Goal: Entertainment & Leisure: Browse casually

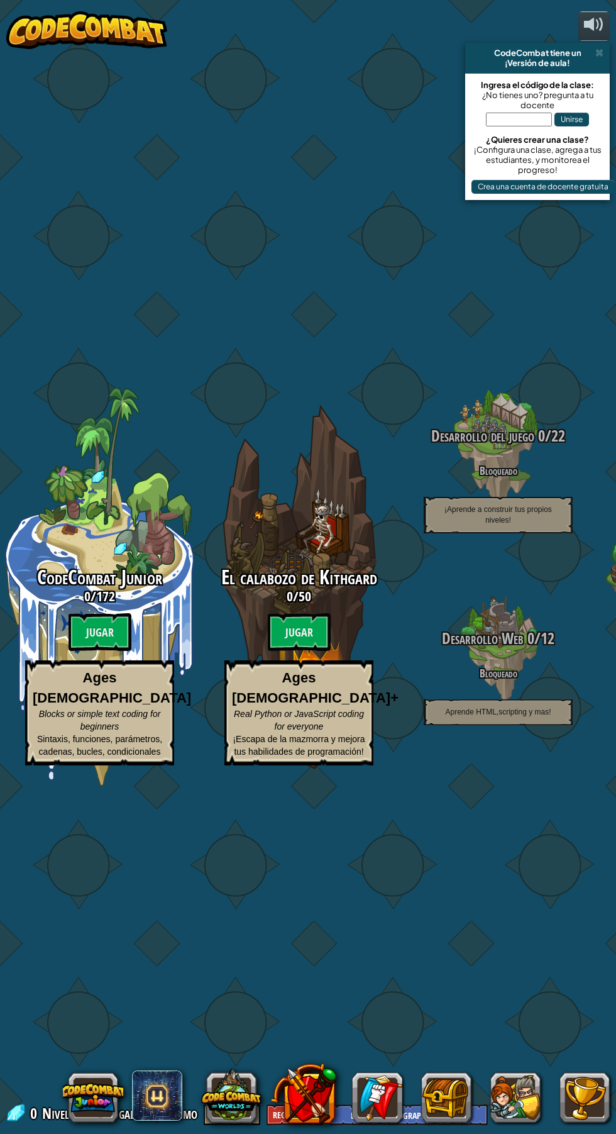
select select "es-419"
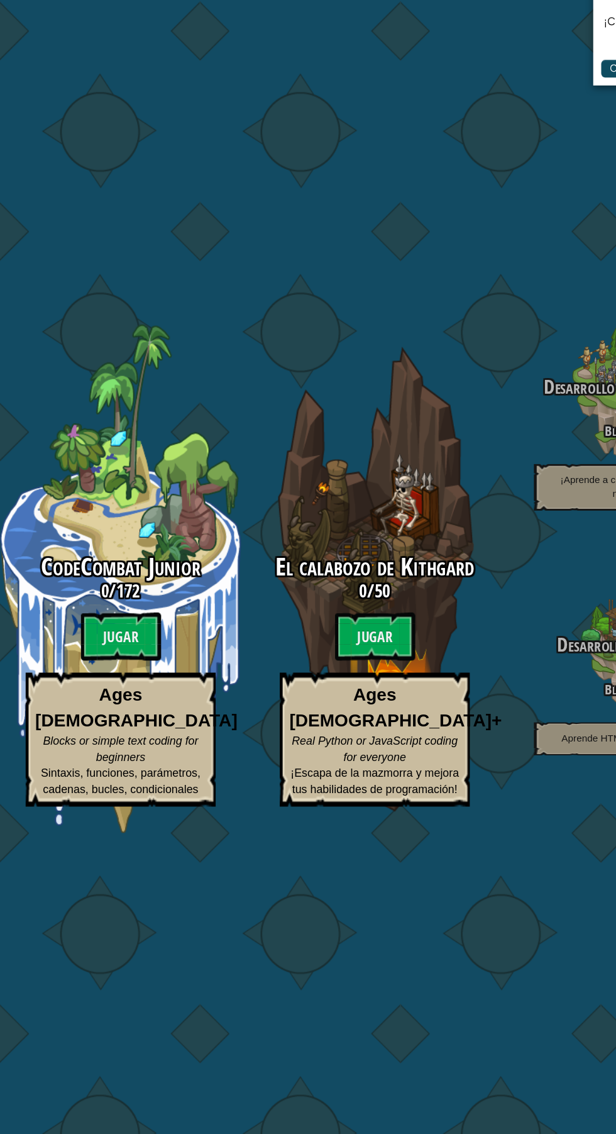
click at [87, 638] on btn "Jugar" at bounding box center [95, 632] width 63 height 38
select select "es-419"
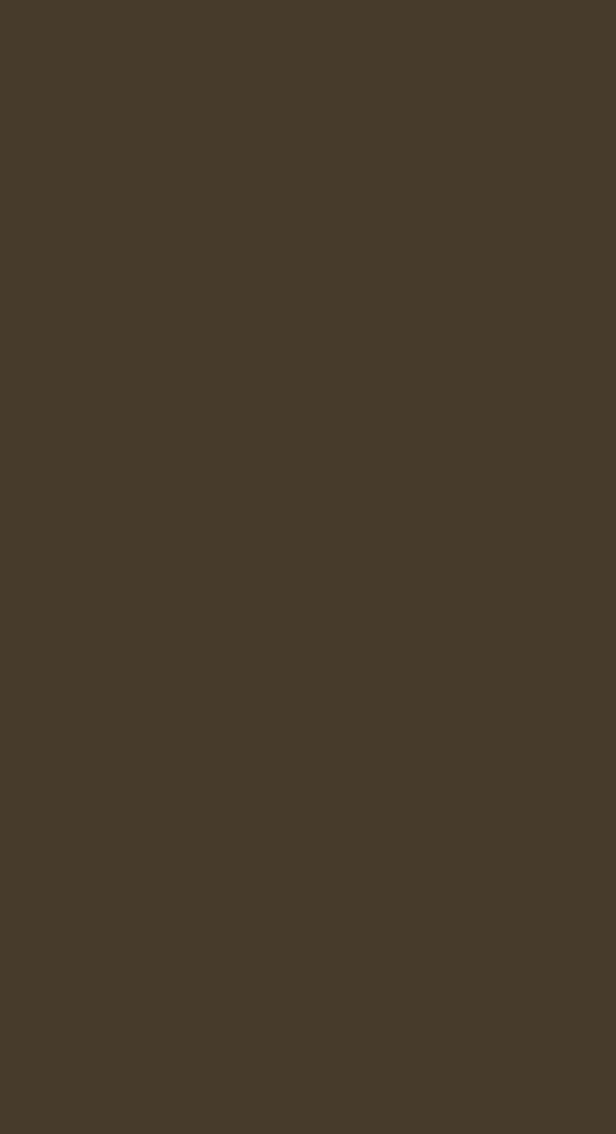
select select "es-419"
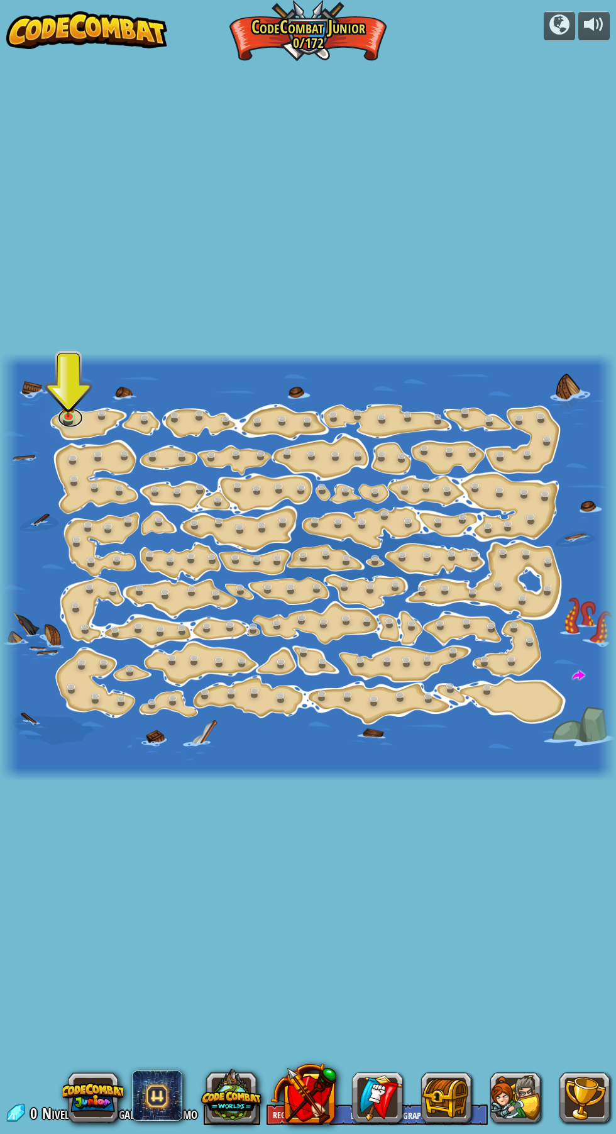
click at [69, 418] on link at bounding box center [70, 417] width 25 height 19
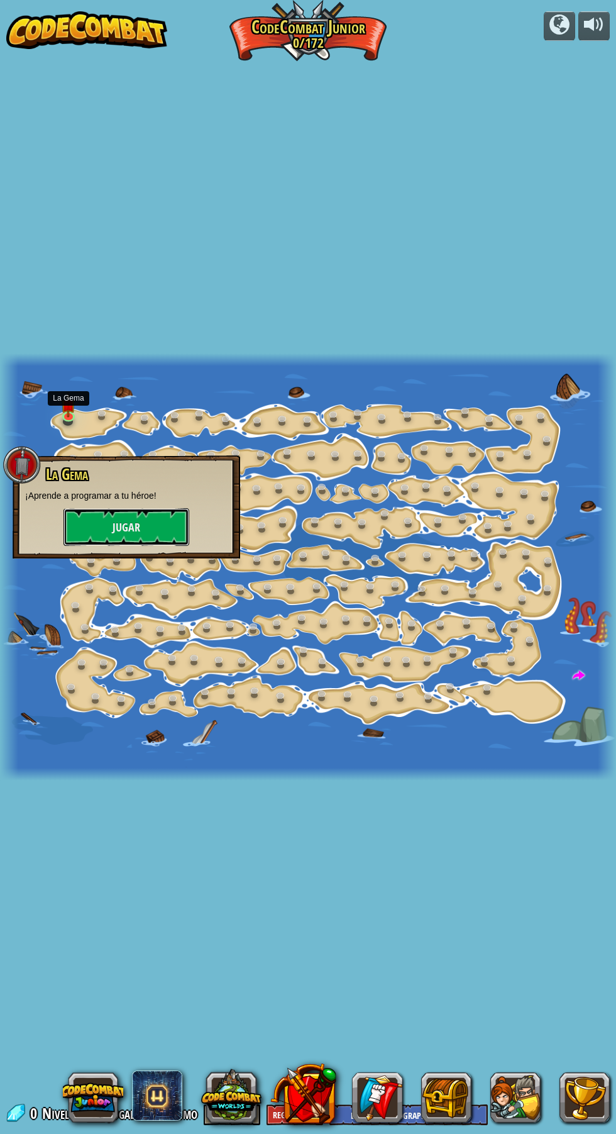
click at [142, 526] on button "Jugar" at bounding box center [127, 527] width 126 height 38
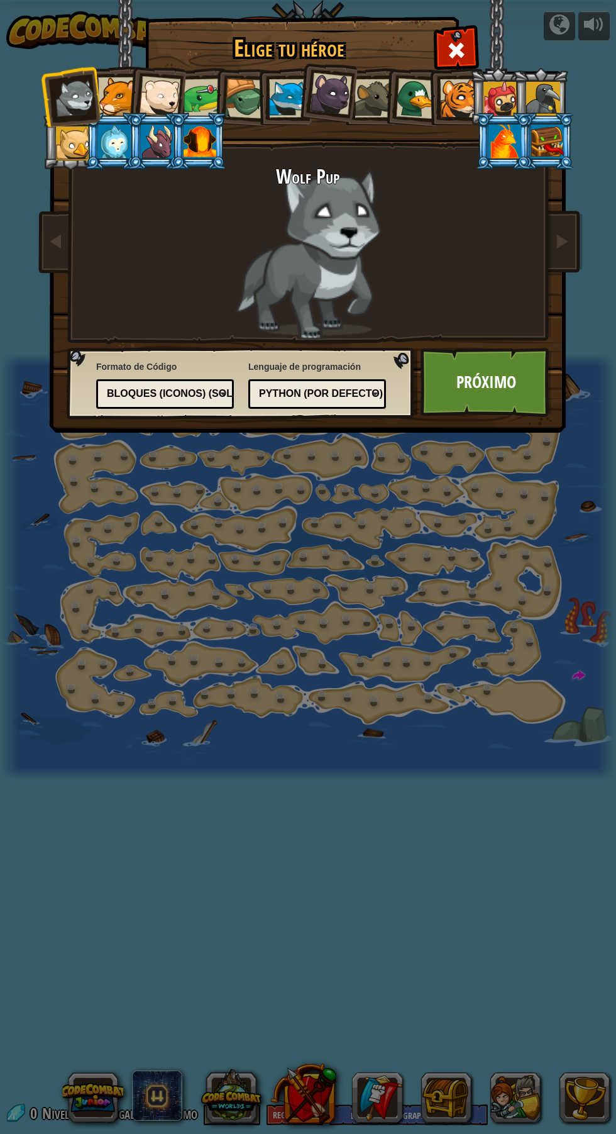
click at [203, 103] on div at bounding box center [203, 98] width 39 height 39
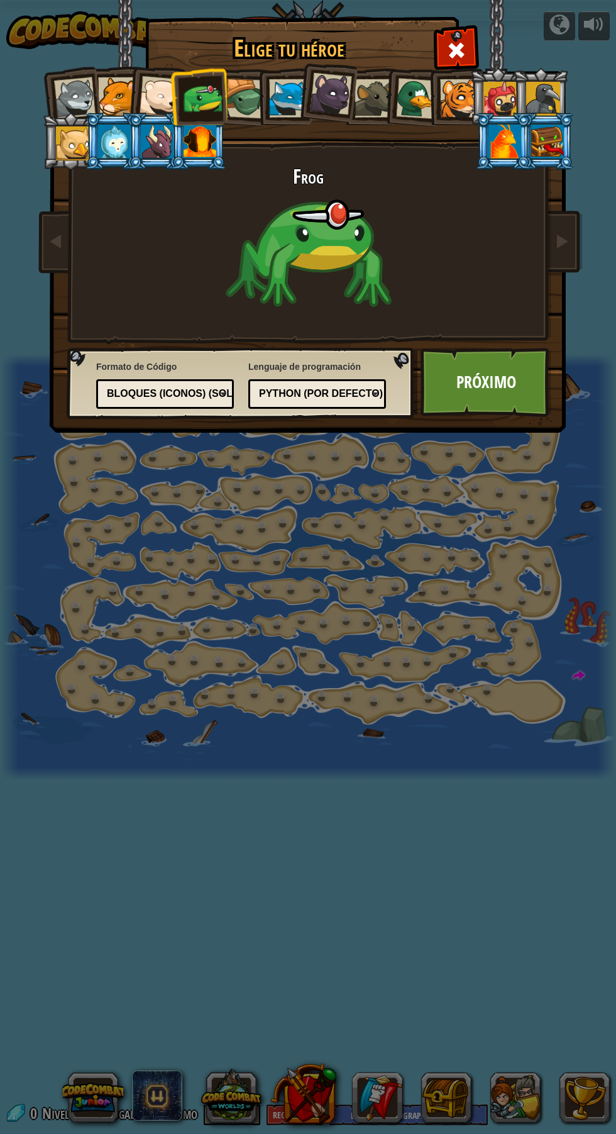
click at [250, 101] on div at bounding box center [245, 99] width 40 height 40
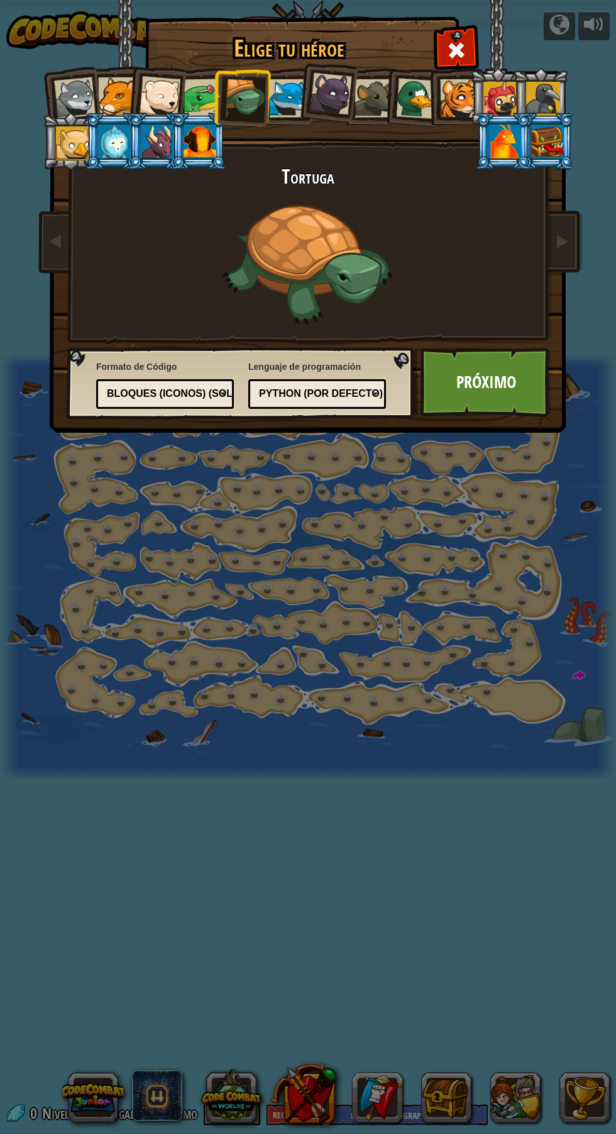
click at [282, 105] on div at bounding box center [288, 98] width 38 height 38
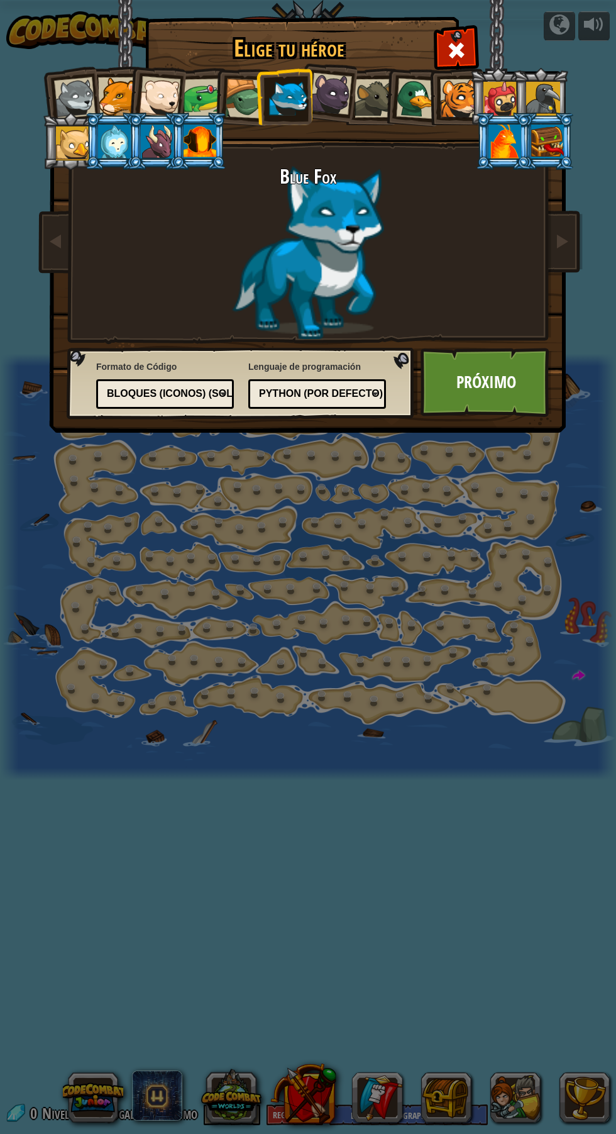
click at [419, 101] on div at bounding box center [416, 98] width 41 height 41
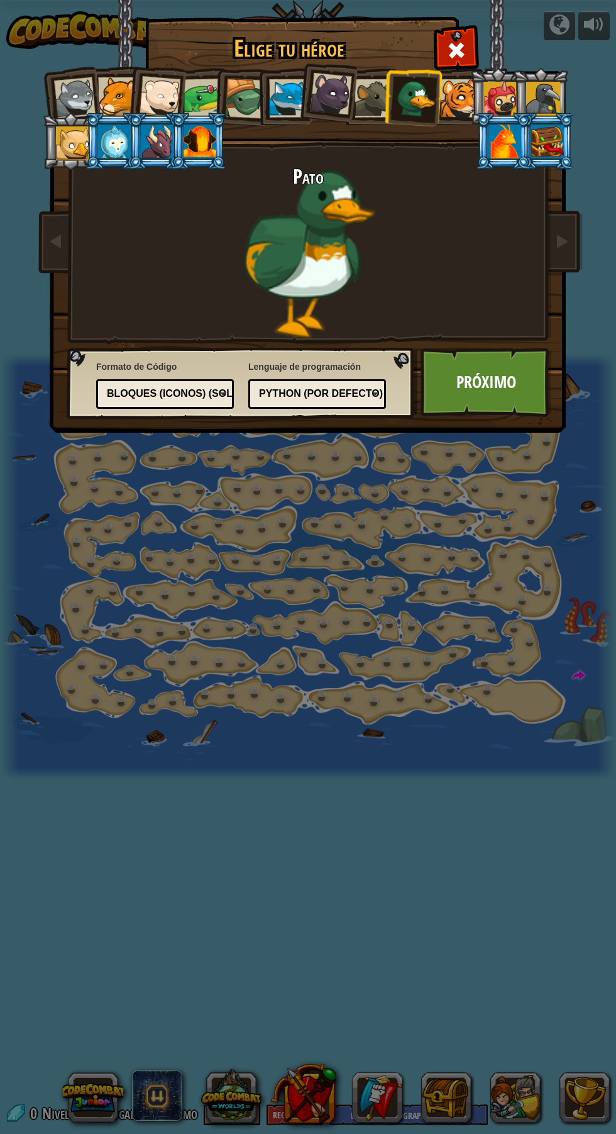
click at [171, 390] on div "Bloques (iconos) (Solo Junior)" at bounding box center [161, 394] width 109 height 14
click at [357, 393] on div "Python (por Defecto)" at bounding box center [313, 394] width 109 height 14
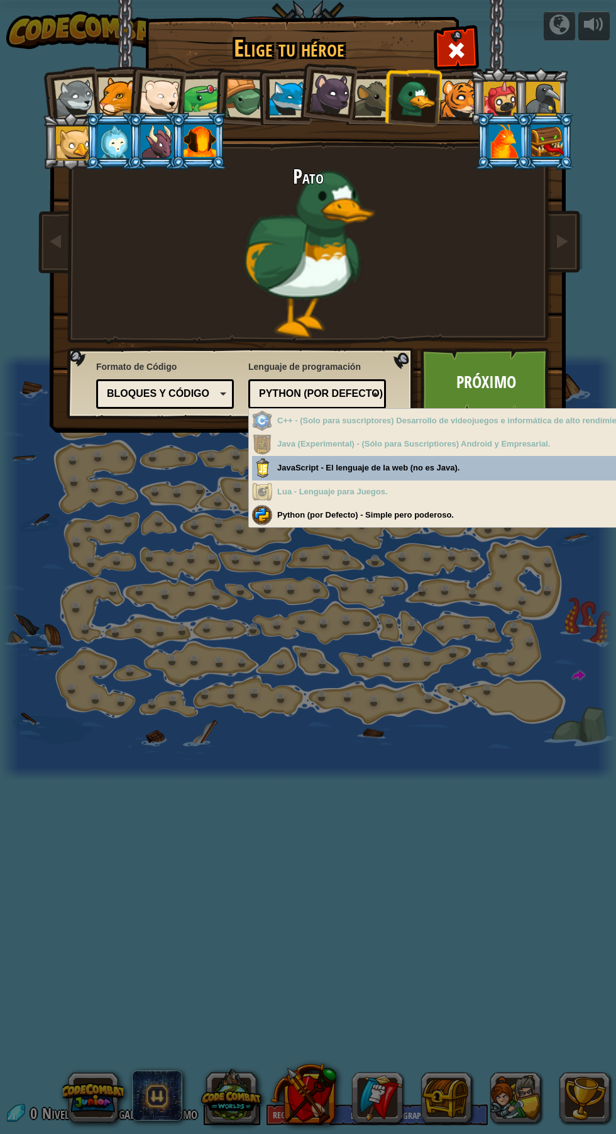
click at [459, 515] on div "Python (por Defecto) - Simple pero poderoso." at bounding box center [438, 515] width 373 height 25
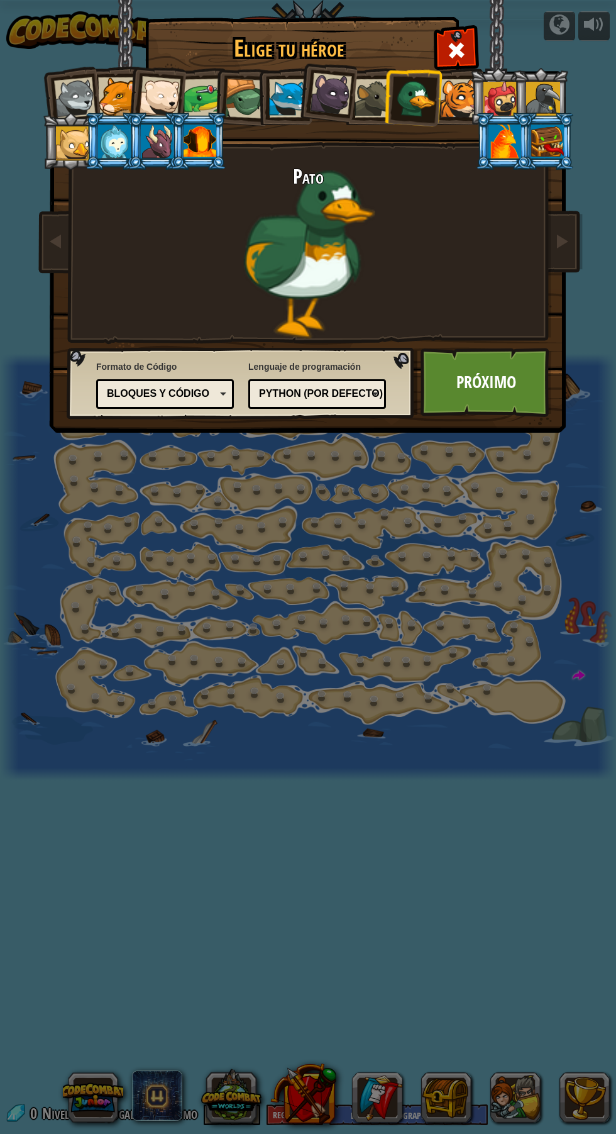
click at [506, 393] on link "Próximo" at bounding box center [486, 382] width 131 height 69
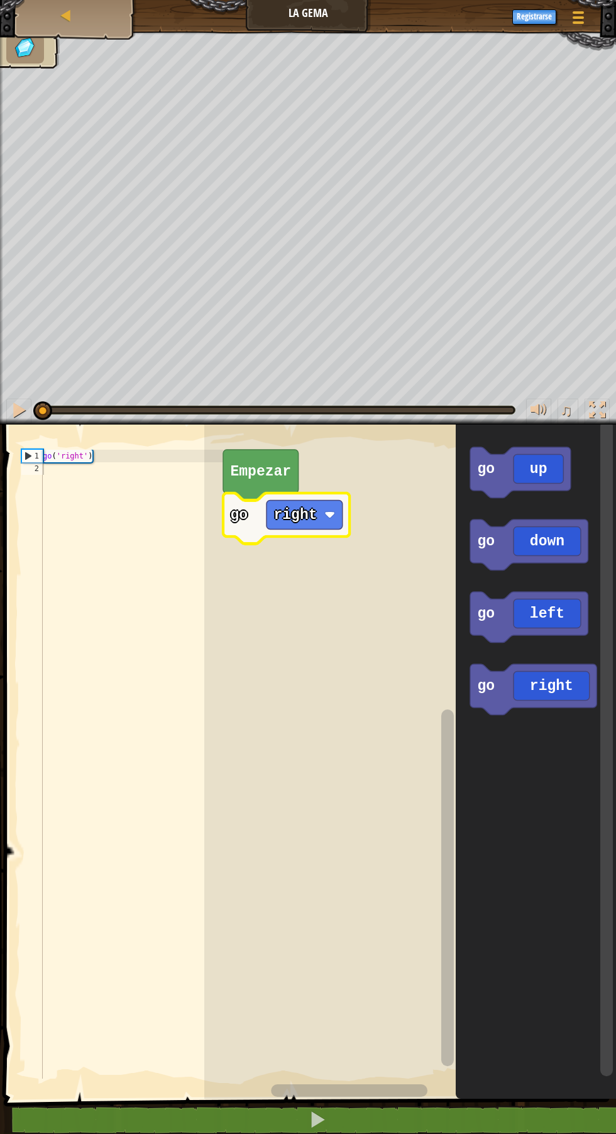
click at [262, 515] on icon "Espacio de trabajo de Blockly" at bounding box center [286, 518] width 126 height 51
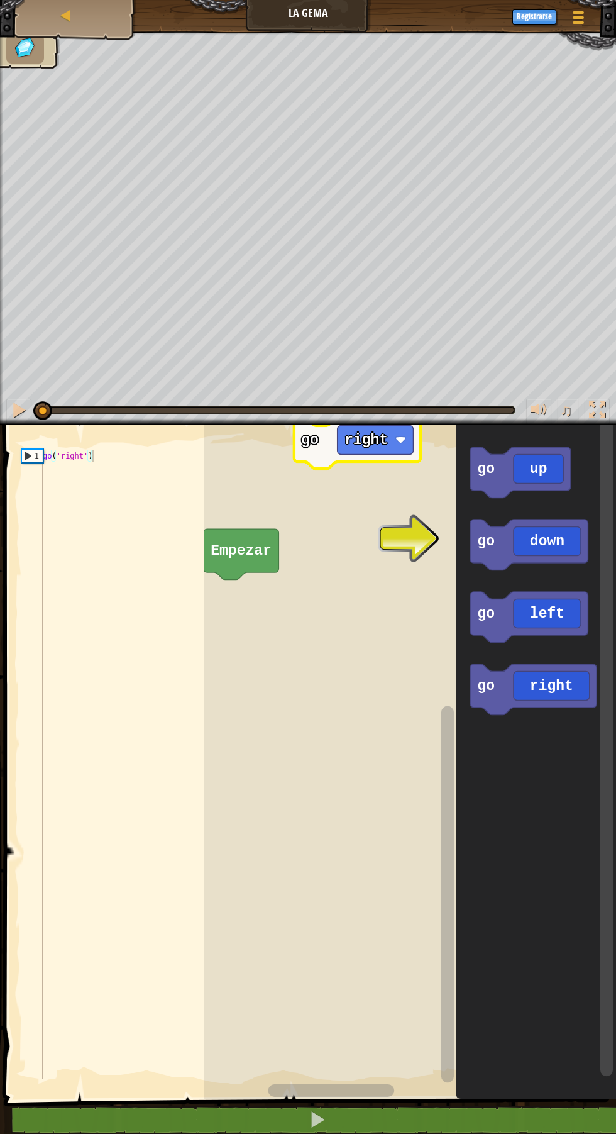
click at [546, 542] on icon "Espacio de trabajo de Blockly" at bounding box center [530, 545] width 118 height 51
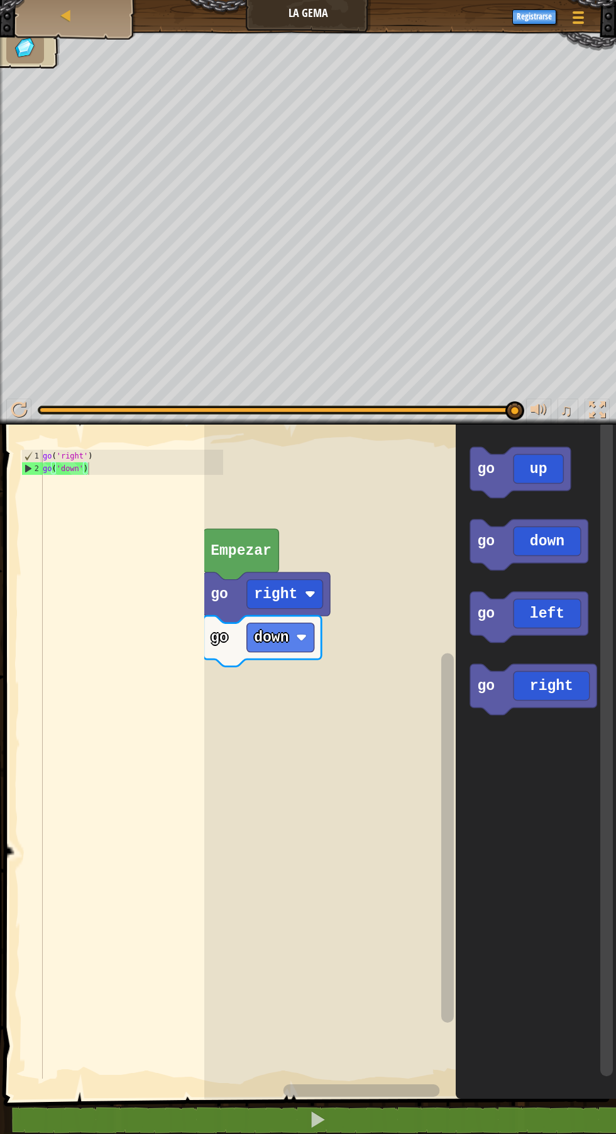
click at [567, 614] on icon "Espacio de trabajo de Blockly" at bounding box center [530, 617] width 118 height 51
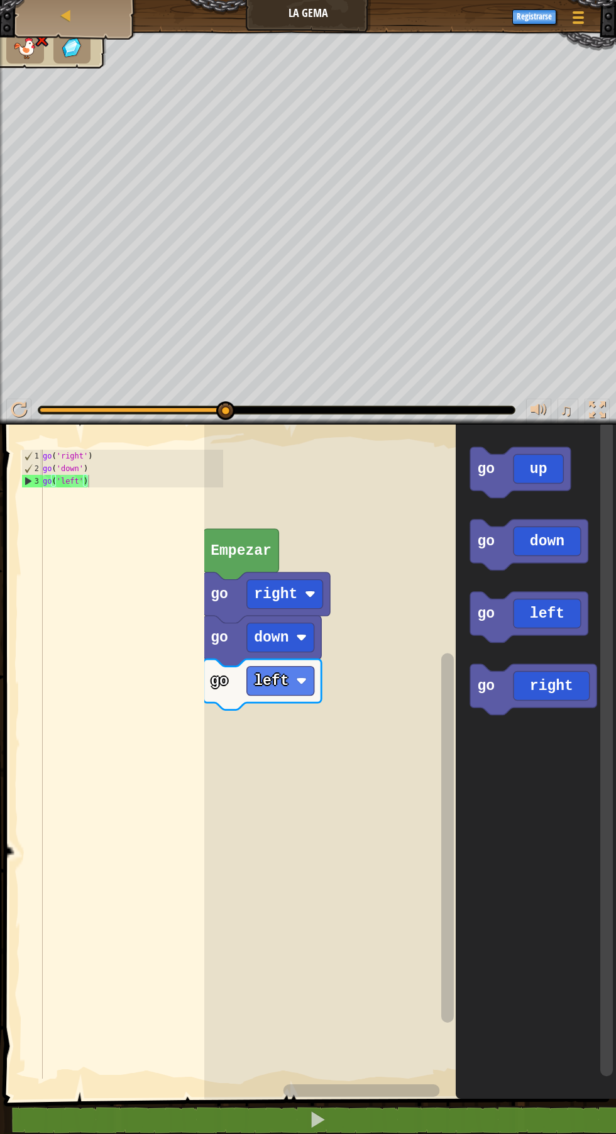
click at [249, 540] on icon "Espacio de trabajo de Blockly" at bounding box center [241, 554] width 75 height 51
click at [274, 586] on text "right" at bounding box center [275, 594] width 43 height 16
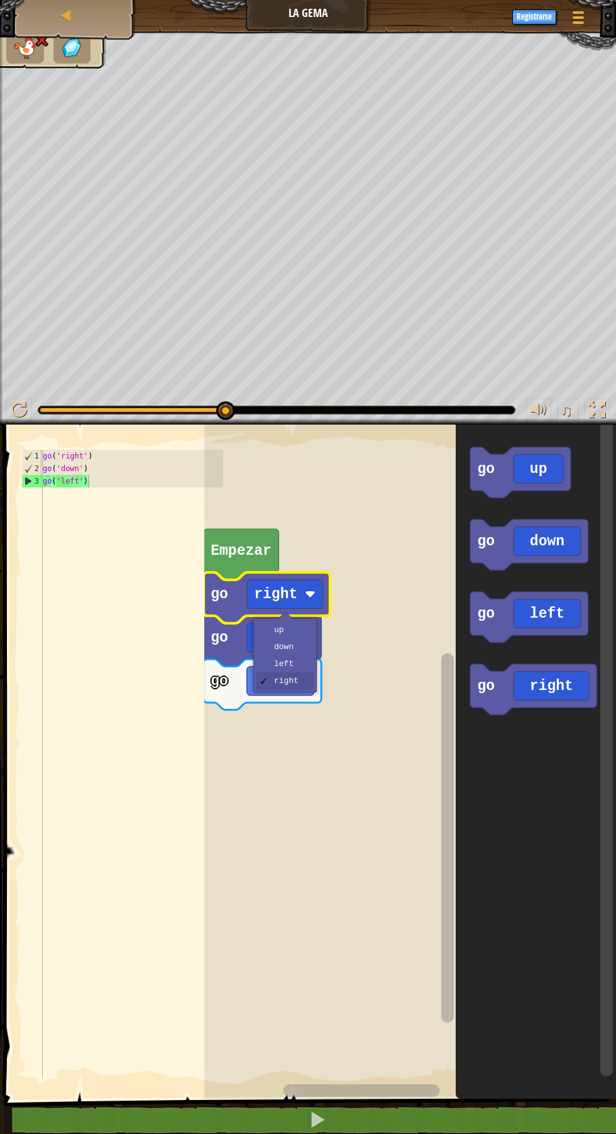
click at [304, 669] on rect "Espacio de trabajo de Blockly" at bounding box center [280, 680] width 67 height 29
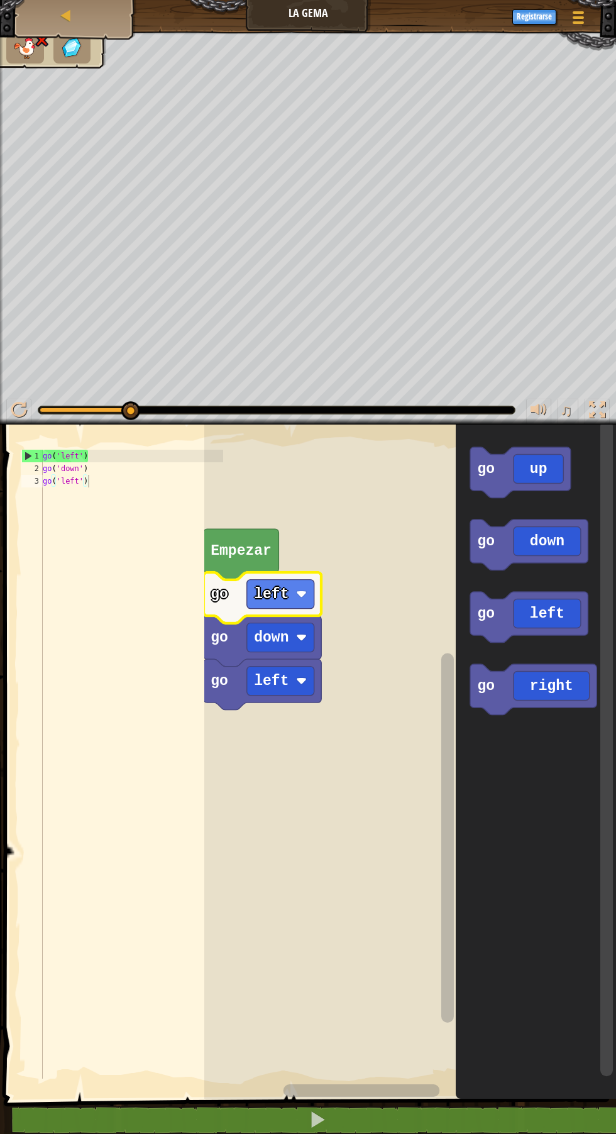
click at [293, 583] on rect "Espacio de trabajo de Blockly" at bounding box center [280, 593] width 67 height 29
click at [311, 650] on div "up down left right" at bounding box center [281, 655] width 64 height 74
click at [276, 634] on text "down" at bounding box center [271, 637] width 35 height 16
click at [276, 598] on rect "Espacio de trabajo de Blockly" at bounding box center [272, 593] width 50 height 29
click at [284, 681] on text "left" at bounding box center [271, 680] width 35 height 16
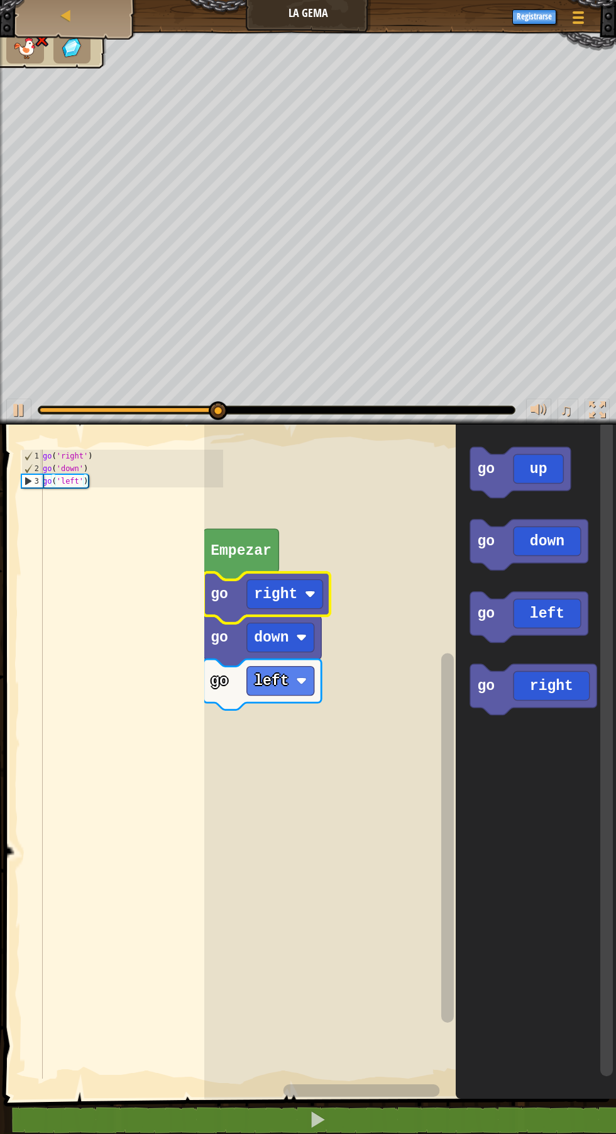
click at [292, 690] on rect "Espacio de trabajo de Blockly" at bounding box center [280, 680] width 67 height 29
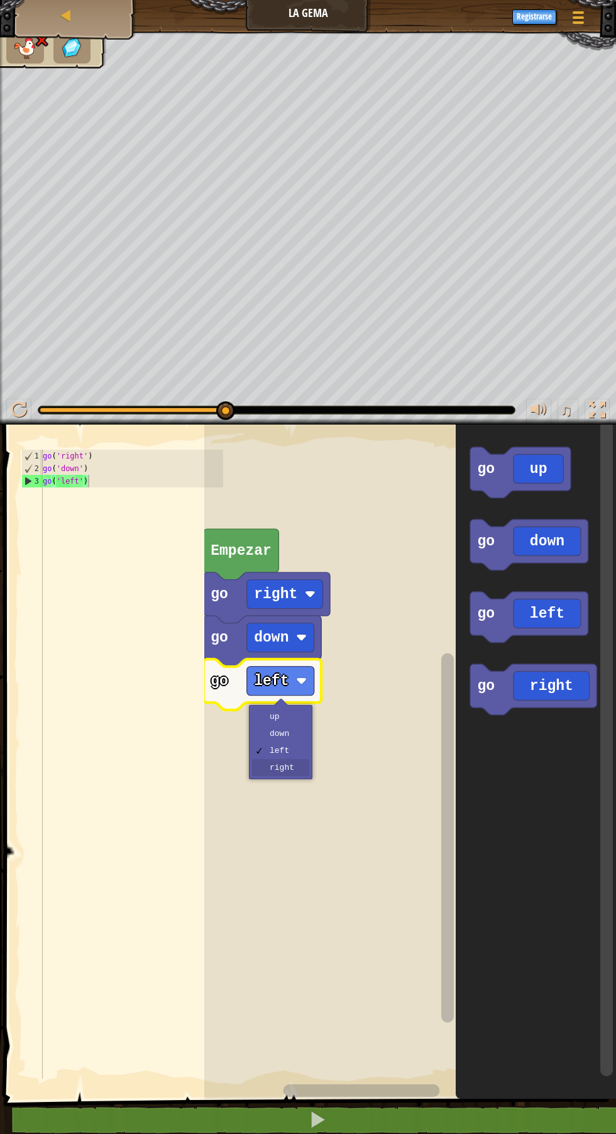
click at [297, 773] on rect "Espacio de trabajo de Blockly" at bounding box center [410, 758] width 412 height 681
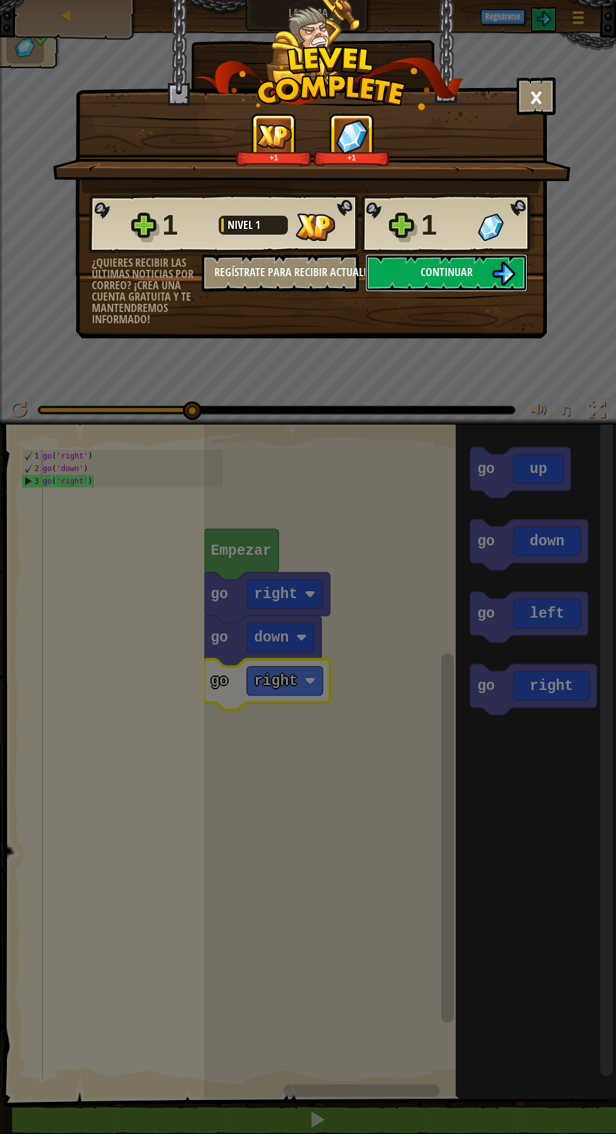
click at [489, 286] on button "Continuar" at bounding box center [446, 273] width 162 height 38
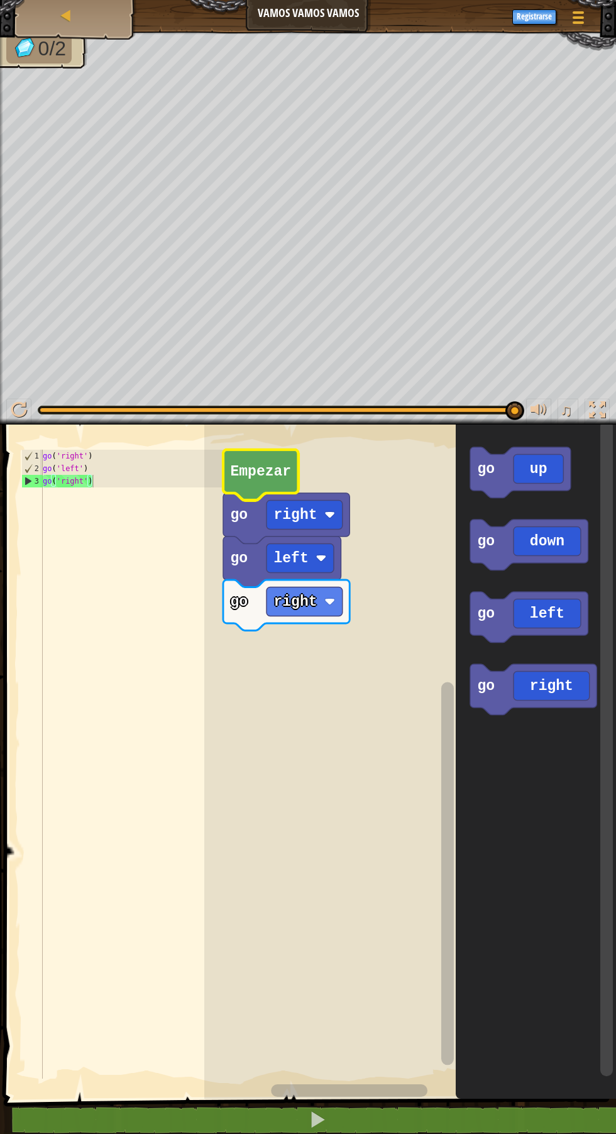
click at [250, 462] on icon "Espacio de trabajo de Blockly" at bounding box center [260, 475] width 75 height 51
click at [325, 513] on image "Espacio de trabajo de Blockly" at bounding box center [330, 515] width 11 height 11
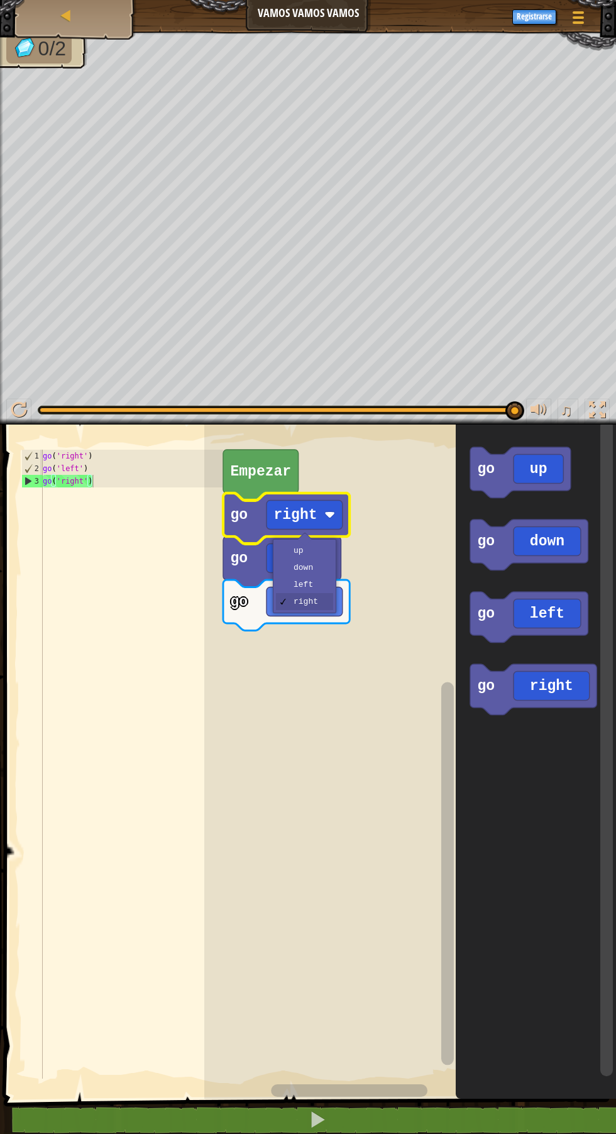
click at [322, 776] on rect "Espacio de trabajo de Blockly" at bounding box center [410, 758] width 412 height 681
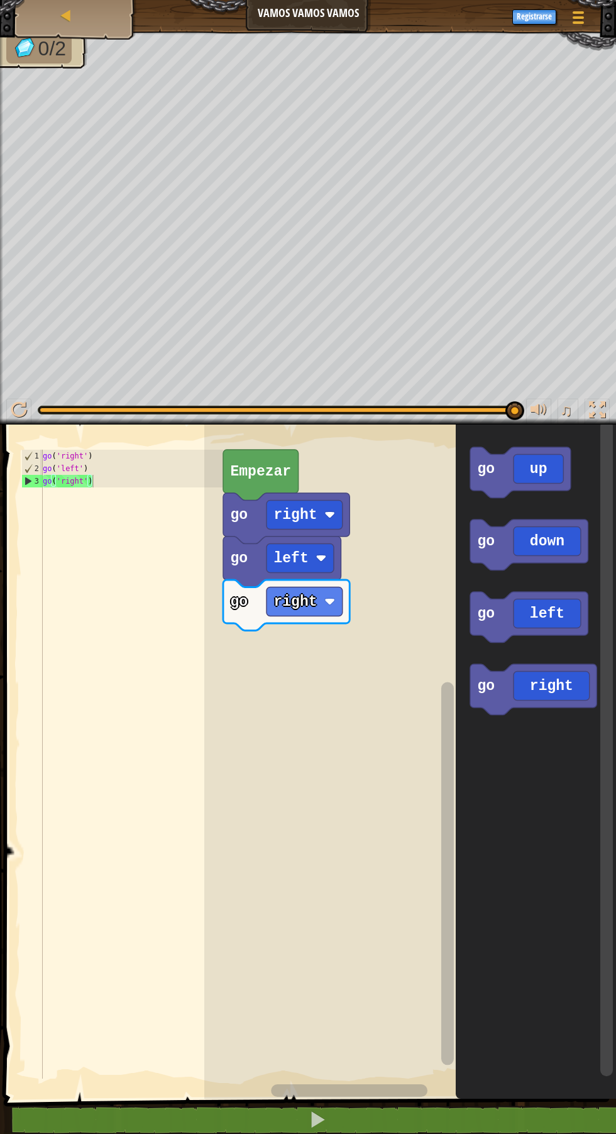
click at [321, 560] on image "Espacio de trabajo de Blockly" at bounding box center [321, 558] width 11 height 11
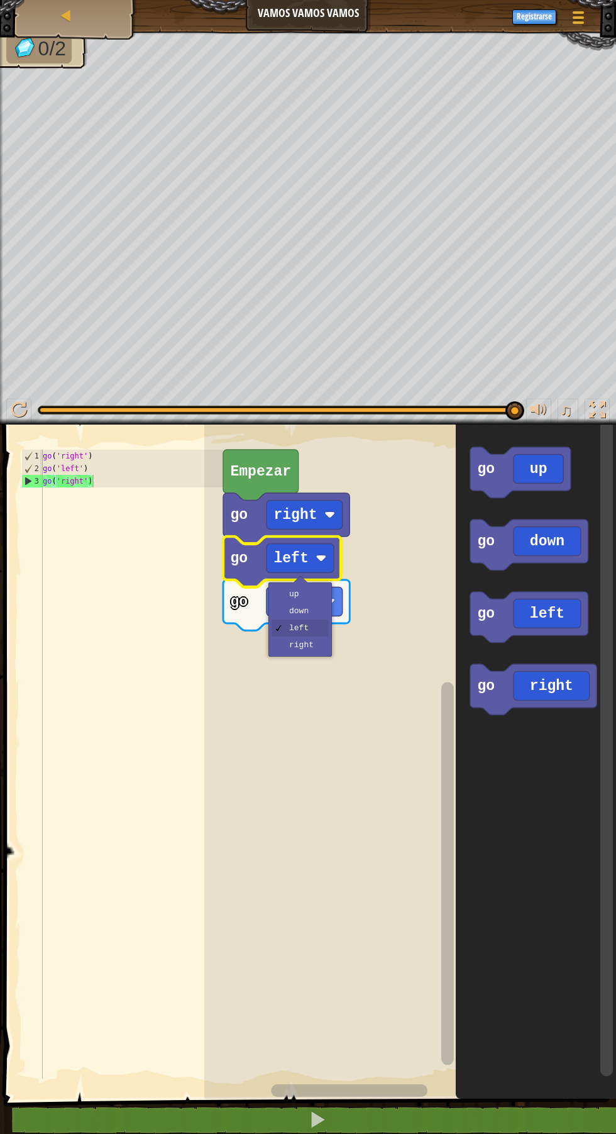
click at [325, 657] on rect "Espacio de trabajo de Blockly" at bounding box center [410, 758] width 412 height 681
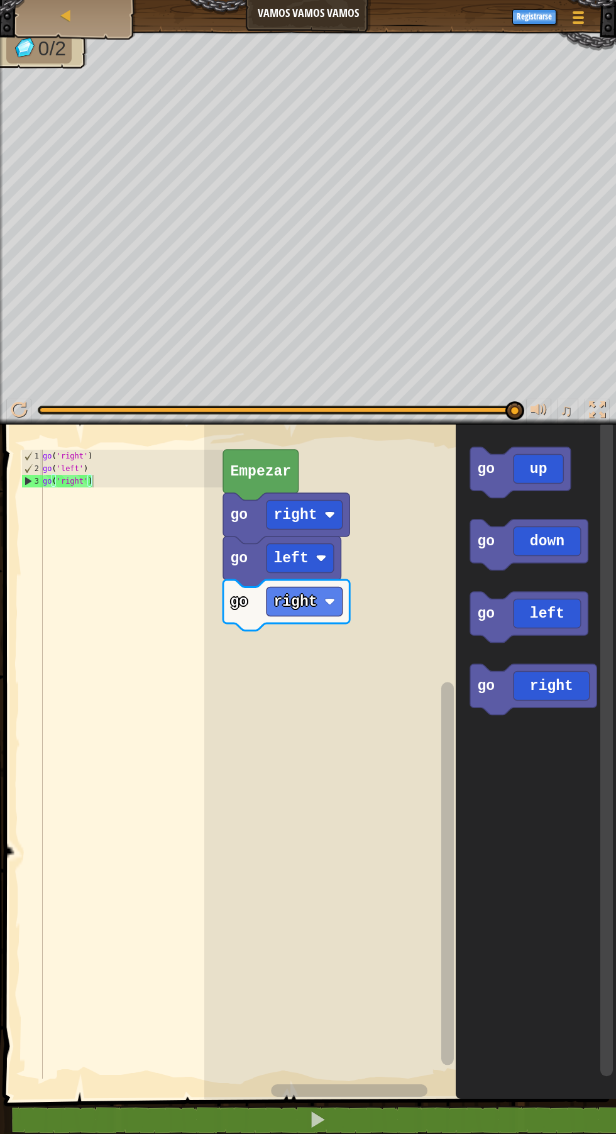
click at [310, 557] on rect "Espacio de trabajo de Blockly" at bounding box center [300, 558] width 67 height 29
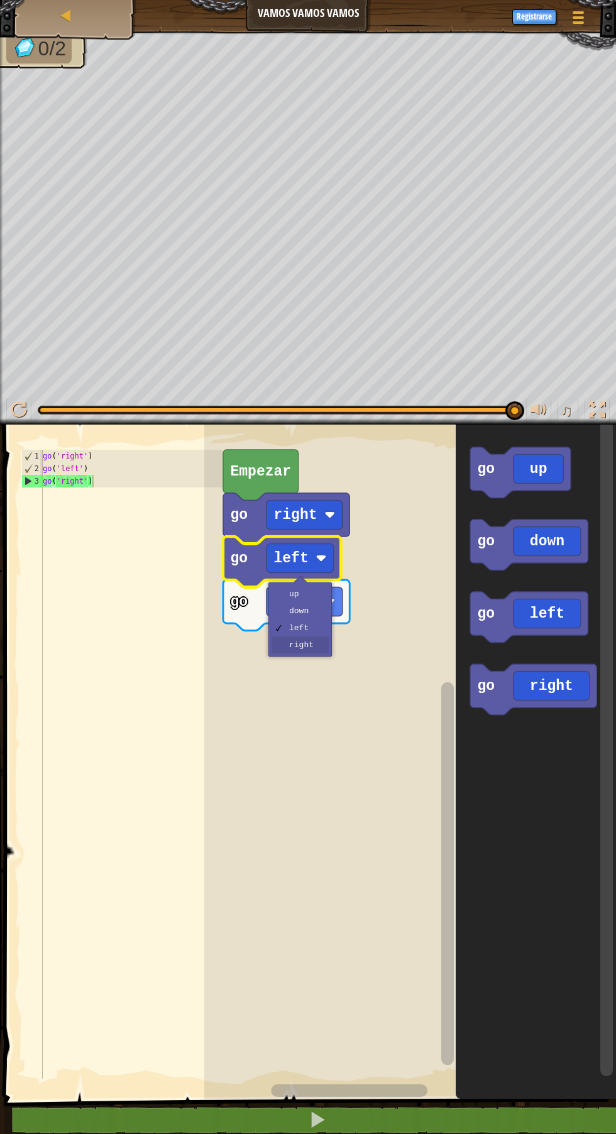
click at [319, 648] on rect "Espacio de trabajo de Blockly" at bounding box center [410, 758] width 412 height 681
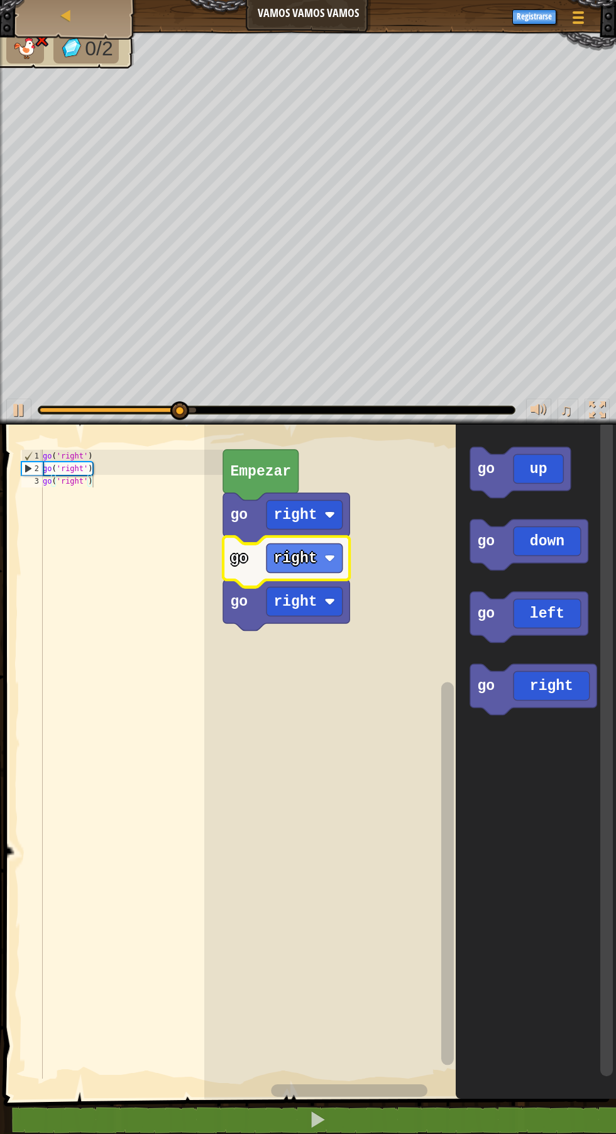
click at [321, 561] on rect "Espacio de trabajo de Blockly" at bounding box center [305, 558] width 76 height 29
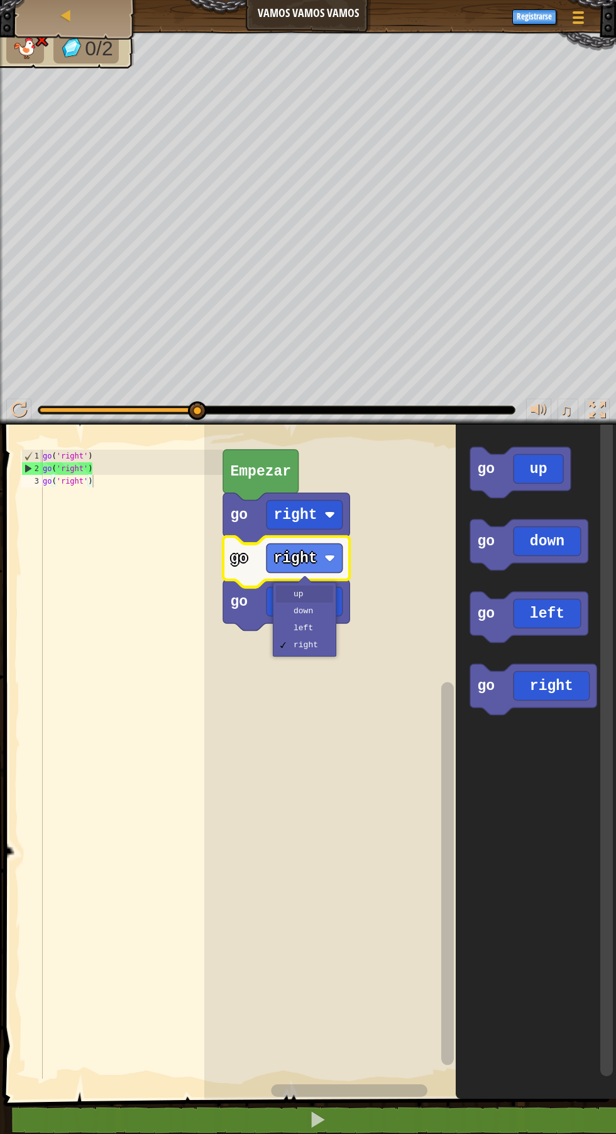
click at [313, 599] on text "right" at bounding box center [295, 601] width 43 height 16
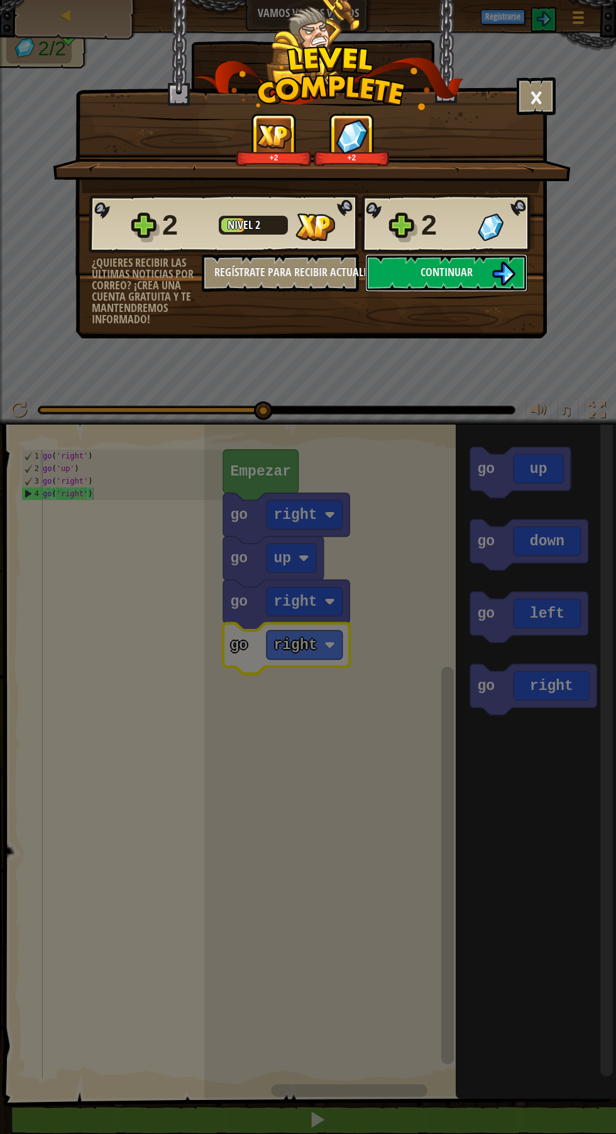
click at [488, 283] on button "Continuar" at bounding box center [446, 273] width 162 height 38
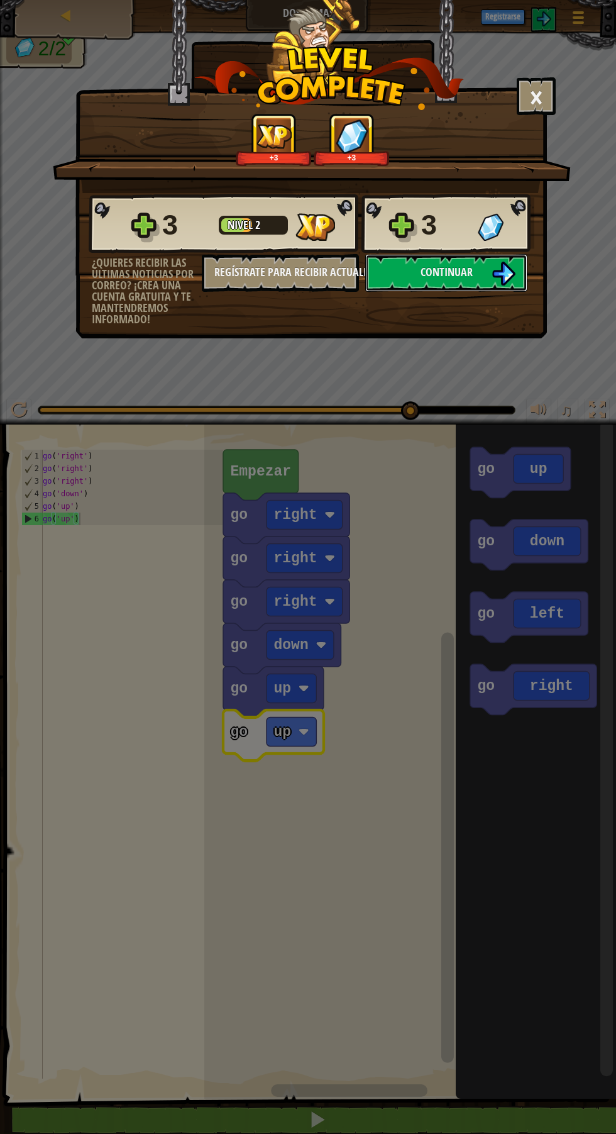
click at [486, 273] on button "Continuar" at bounding box center [446, 273] width 162 height 38
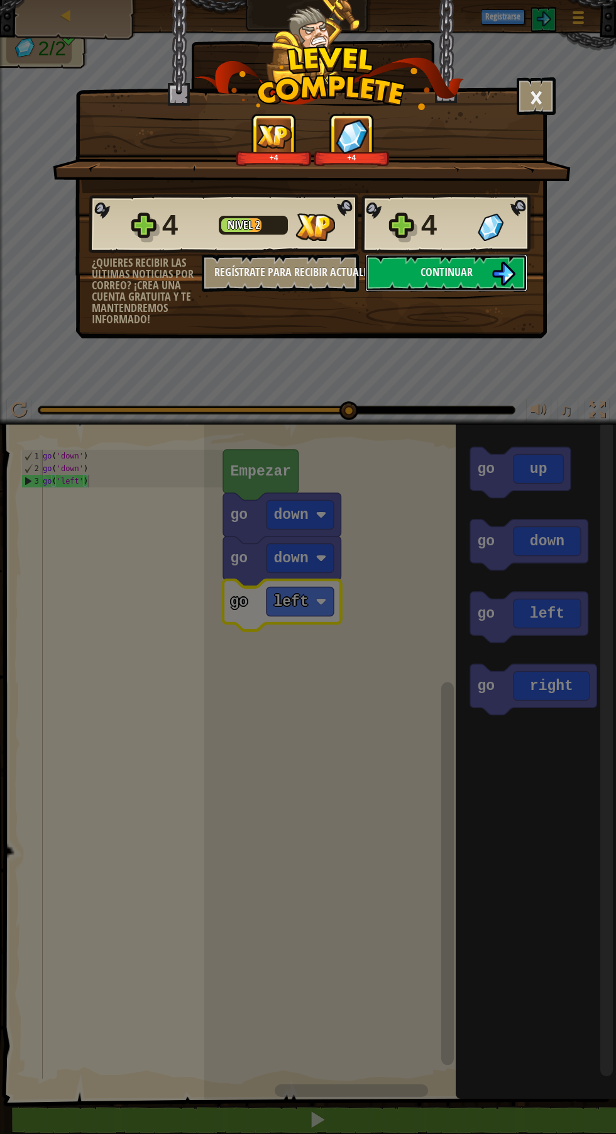
click at [481, 280] on button "Continuar" at bounding box center [446, 273] width 162 height 38
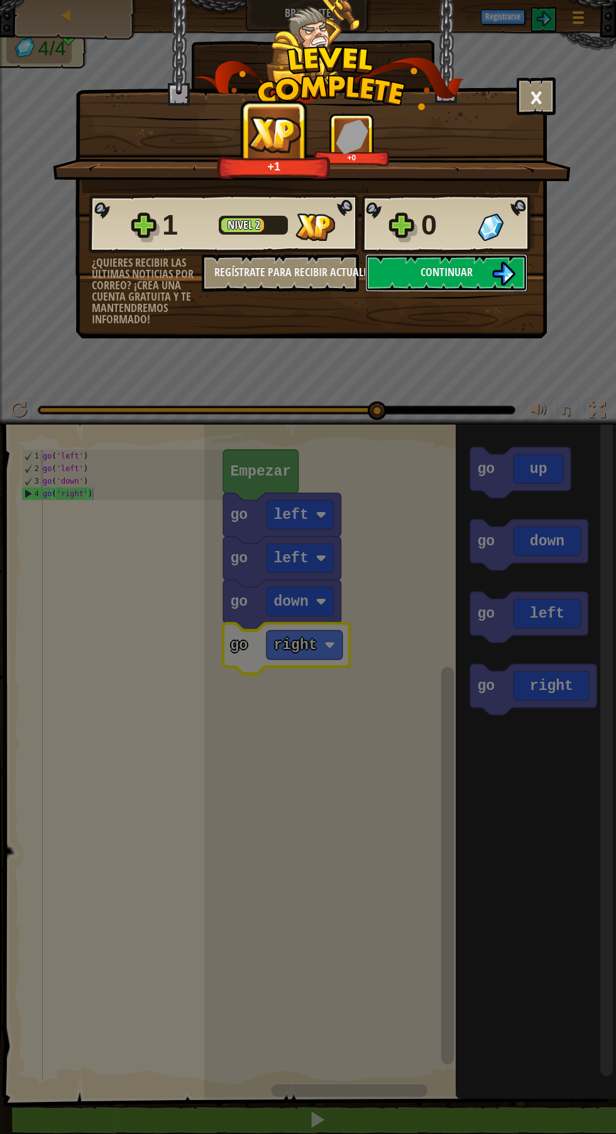
click at [497, 271] on img at bounding box center [504, 274] width 24 height 24
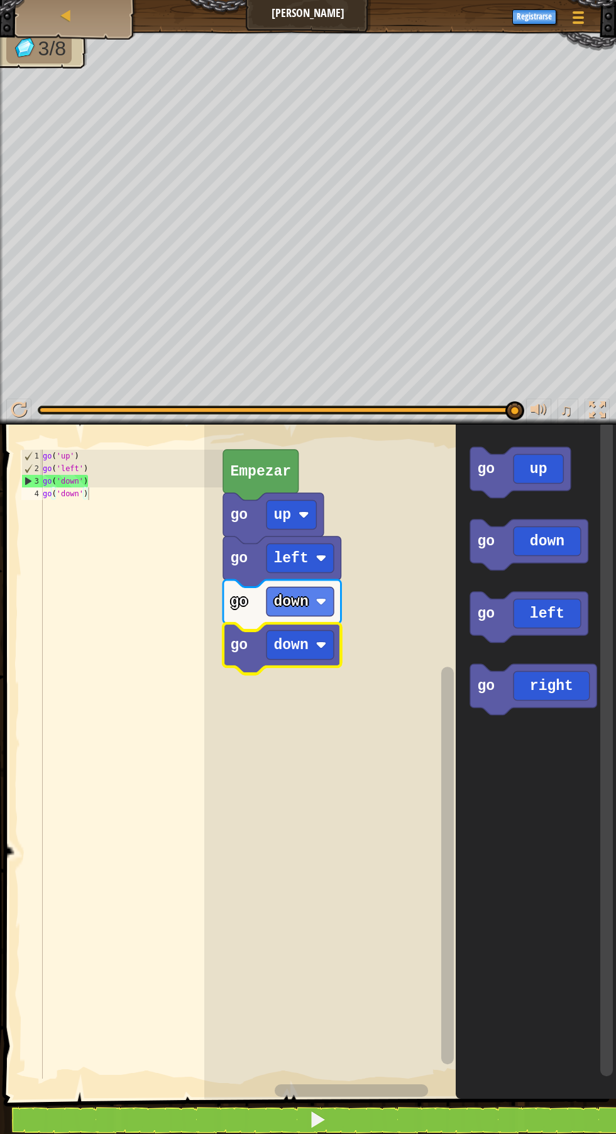
click at [316, 800] on rect "Espacio de trabajo de Blockly" at bounding box center [410, 758] width 412 height 681
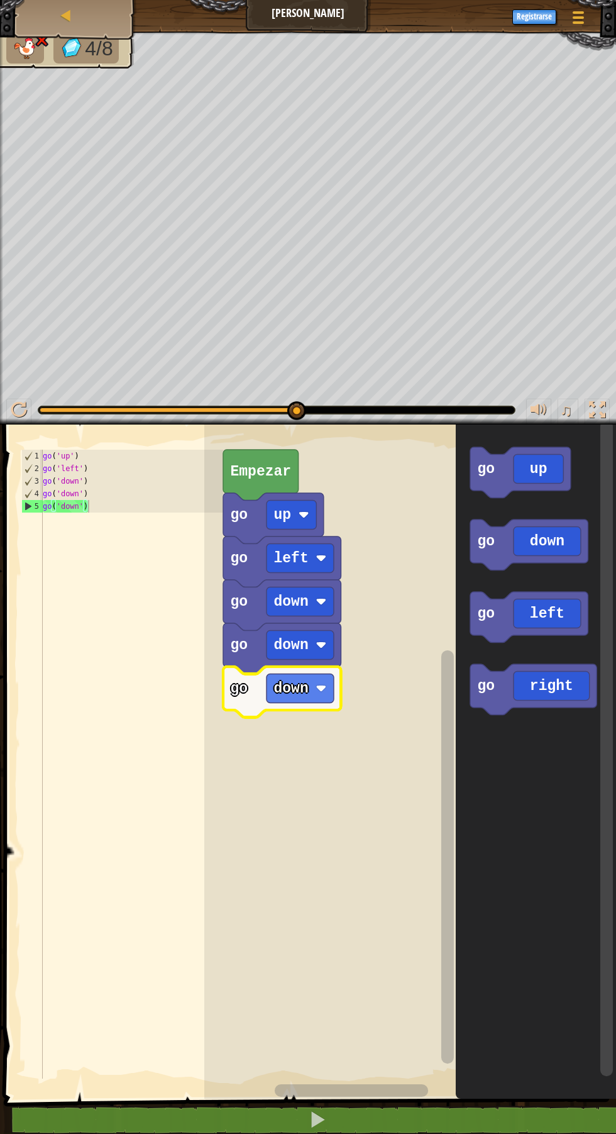
click at [315, 695] on rect "Espacio de trabajo de Blockly" at bounding box center [300, 688] width 67 height 29
click at [323, 785] on div "up down left right" at bounding box center [301, 750] width 64 height 74
click at [321, 788] on rect "Espacio de trabajo de Blockly" at bounding box center [410, 758] width 412 height 681
click at [304, 686] on text "down" at bounding box center [291, 688] width 35 height 16
click at [318, 695] on rect "Espacio de trabajo de Blockly" at bounding box center [300, 688] width 67 height 29
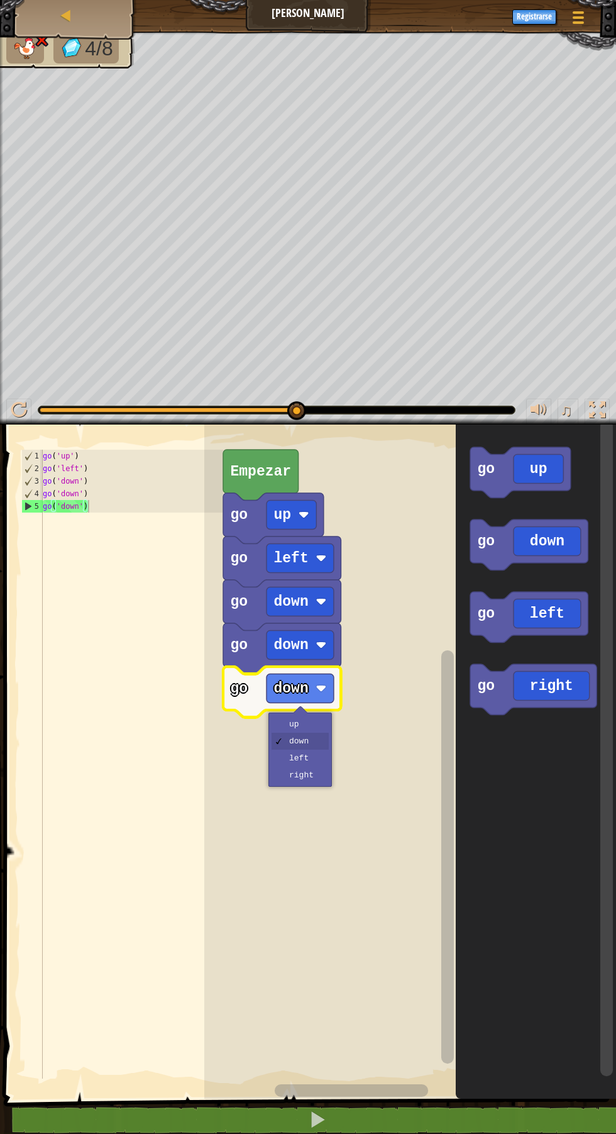
click at [299, 682] on text "down" at bounding box center [291, 688] width 35 height 16
click at [313, 686] on rect "Espacio de trabajo de Blockly" at bounding box center [300, 688] width 67 height 29
click at [320, 684] on image "Espacio de trabajo de Blockly" at bounding box center [321, 688] width 11 height 11
click at [320, 783] on rect "Espacio de trabajo de Blockly" at bounding box center [410, 758] width 412 height 681
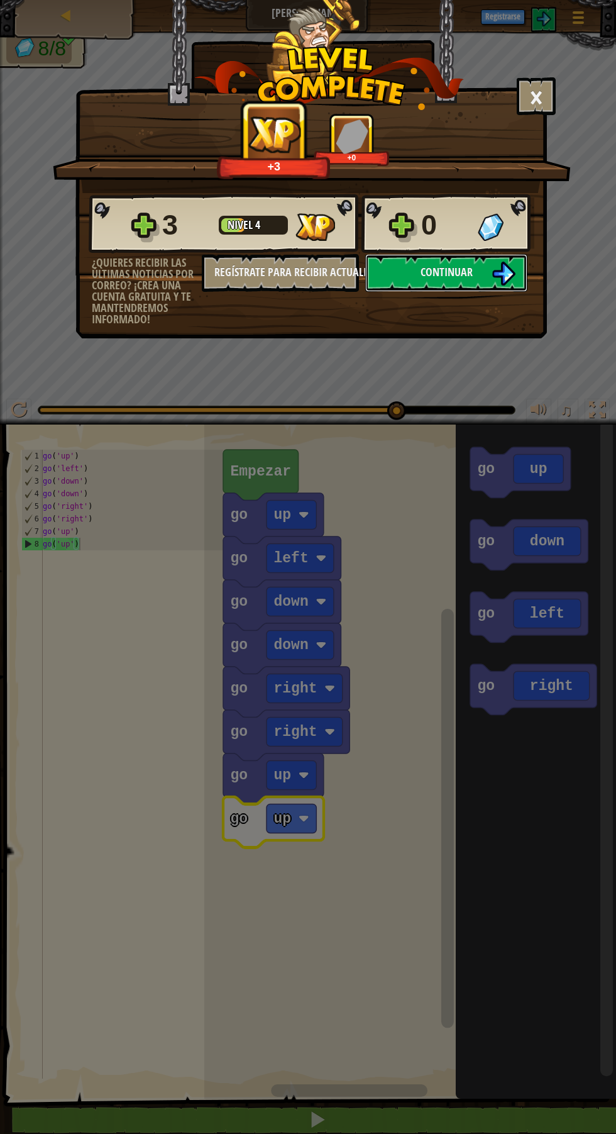
click at [489, 271] on button "Continuar" at bounding box center [446, 273] width 162 height 38
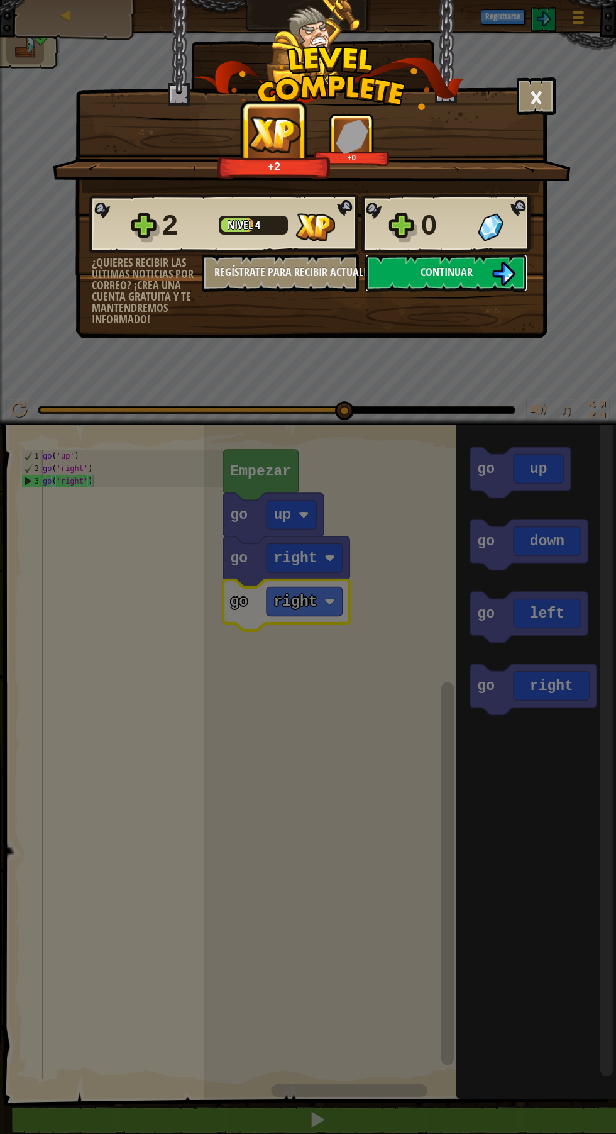
click at [511, 281] on img at bounding box center [504, 274] width 24 height 24
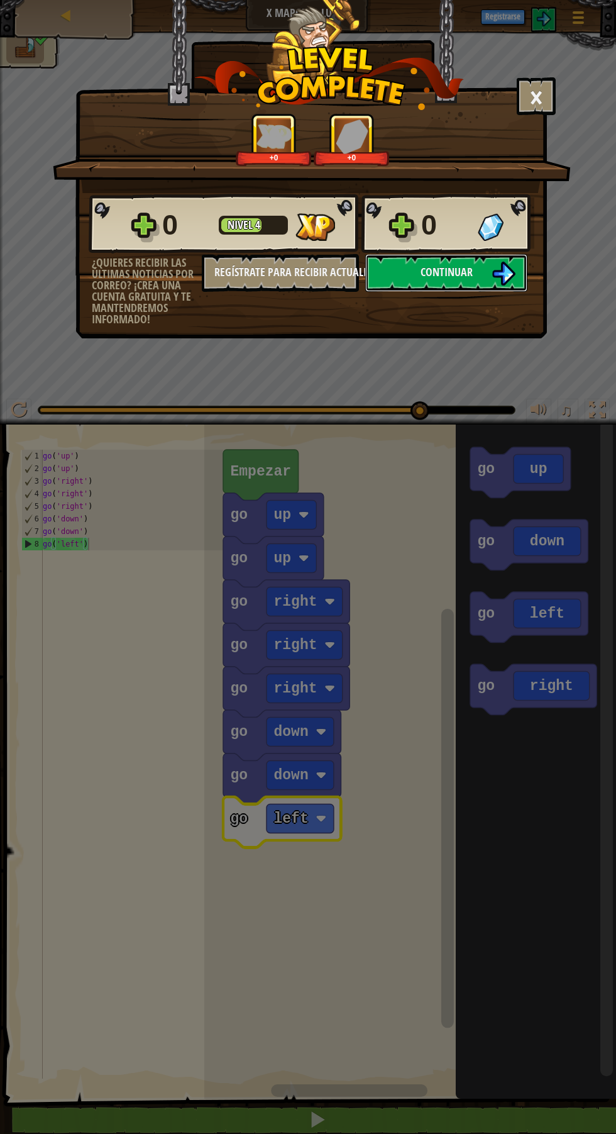
click at [493, 283] on img at bounding box center [504, 274] width 24 height 24
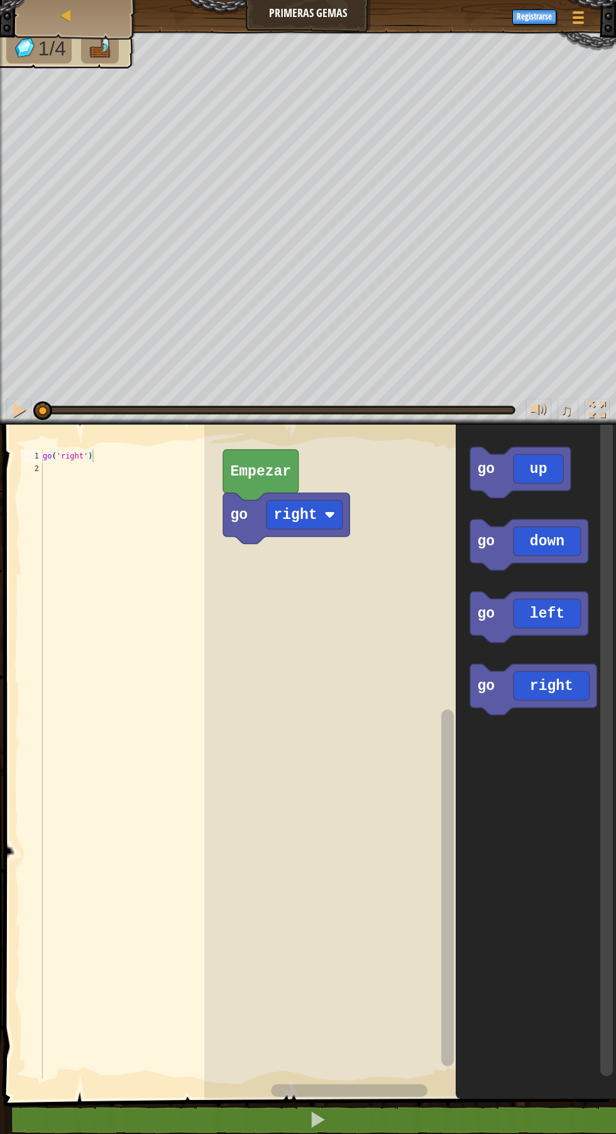
click at [325, 513] on image "Espacio de trabajo de Blockly" at bounding box center [330, 515] width 11 height 11
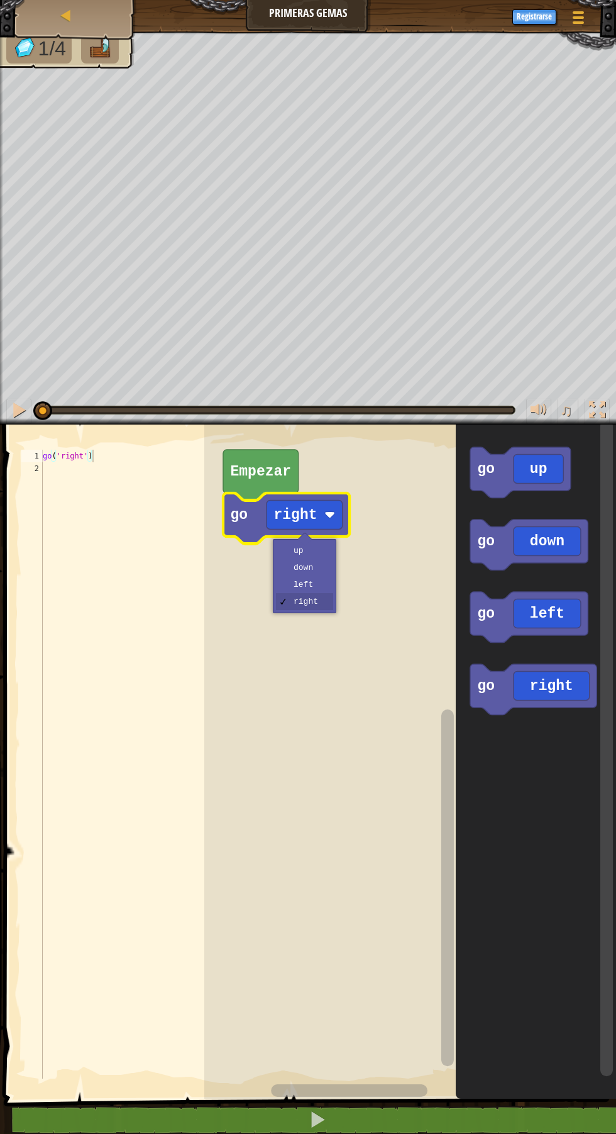
click at [314, 779] on rect "Espacio de trabajo de Blockly" at bounding box center [410, 758] width 412 height 681
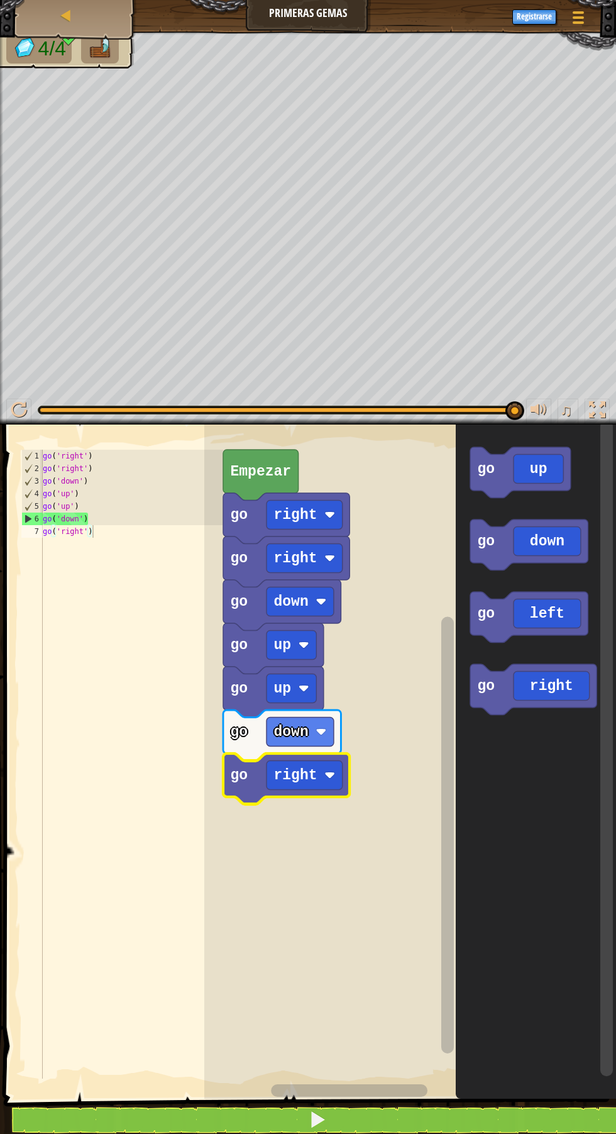
click at [303, 759] on icon "Espacio de trabajo de Blockly" at bounding box center [286, 779] width 126 height 51
click at [352, 925] on rect "Espacio de trabajo de Blockly" at bounding box center [410, 758] width 412 height 681
click at [325, 949] on rect "Espacio de trabajo de Blockly" at bounding box center [410, 758] width 412 height 681
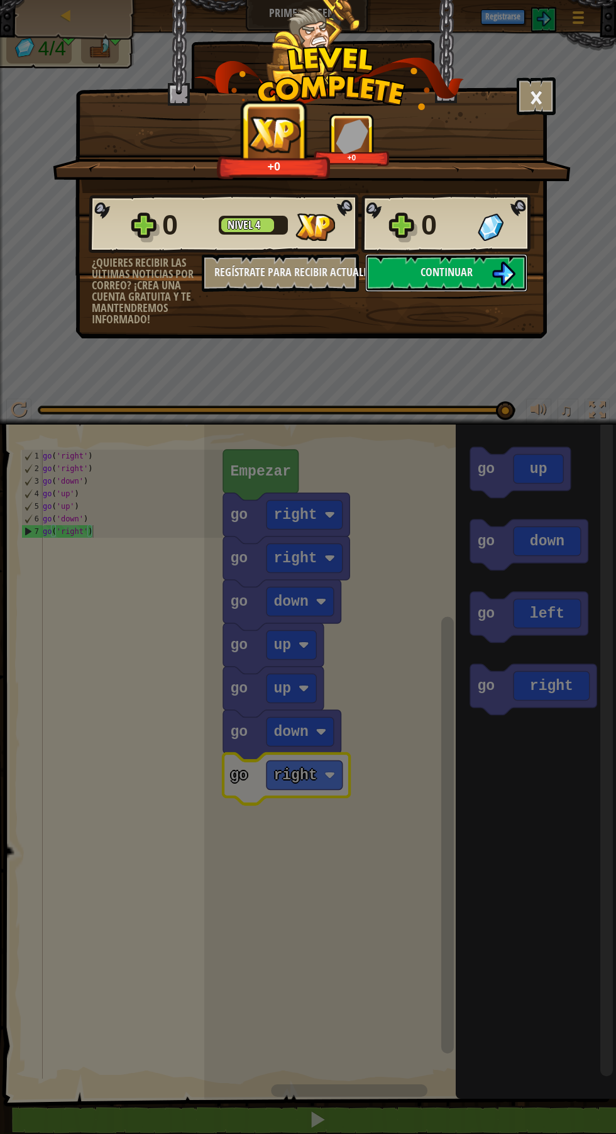
click at [502, 284] on img at bounding box center [504, 274] width 24 height 24
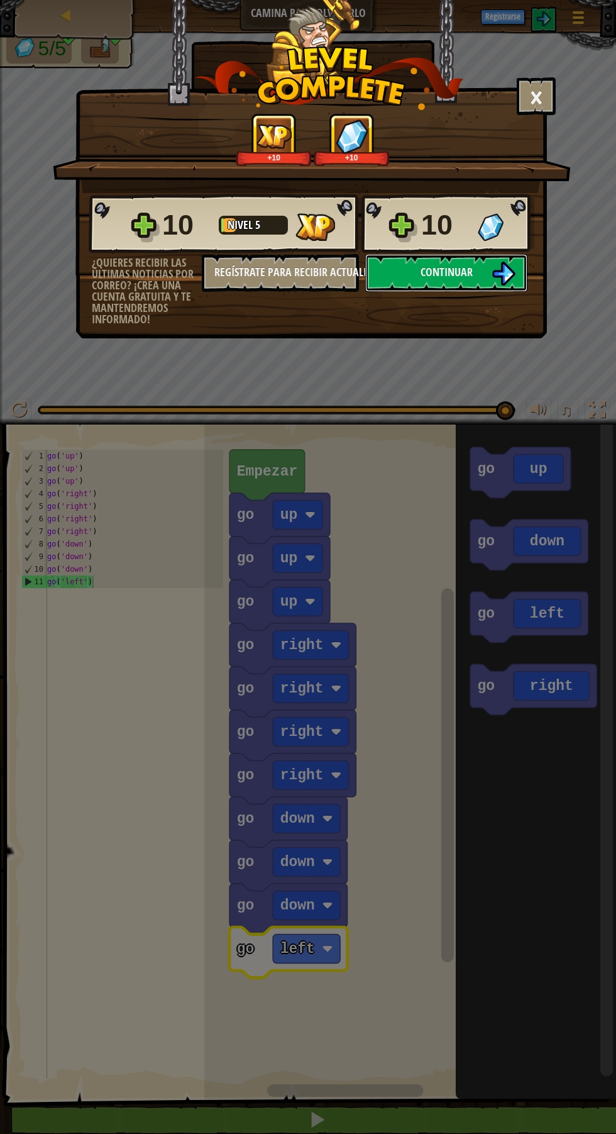
click at [445, 271] on span "Continuar" at bounding box center [447, 272] width 52 height 16
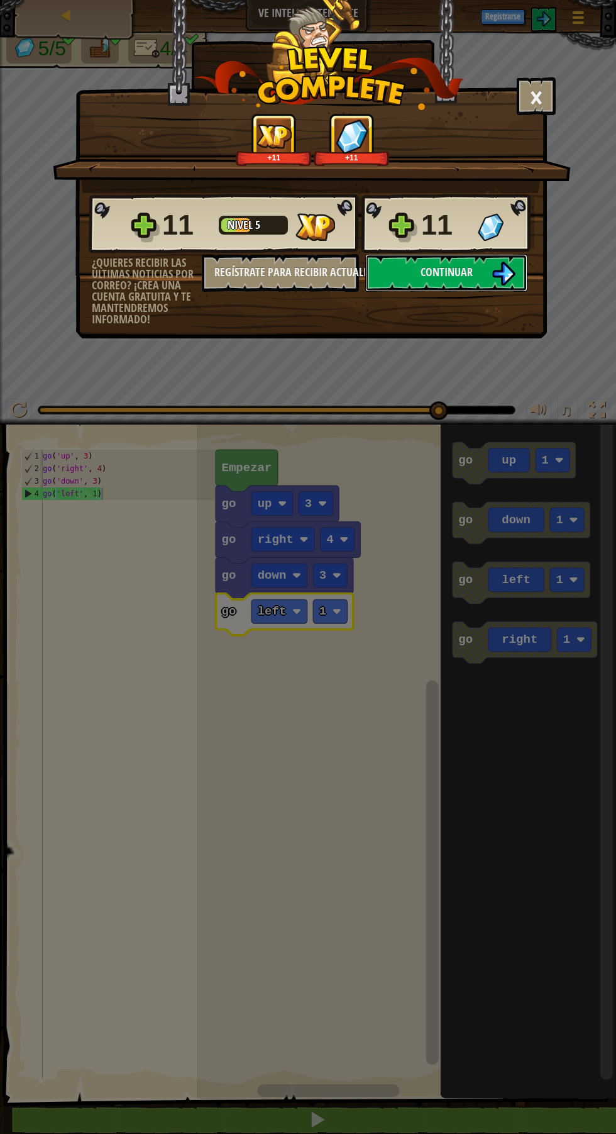
click at [449, 272] on span "Continuar" at bounding box center [447, 272] width 52 height 16
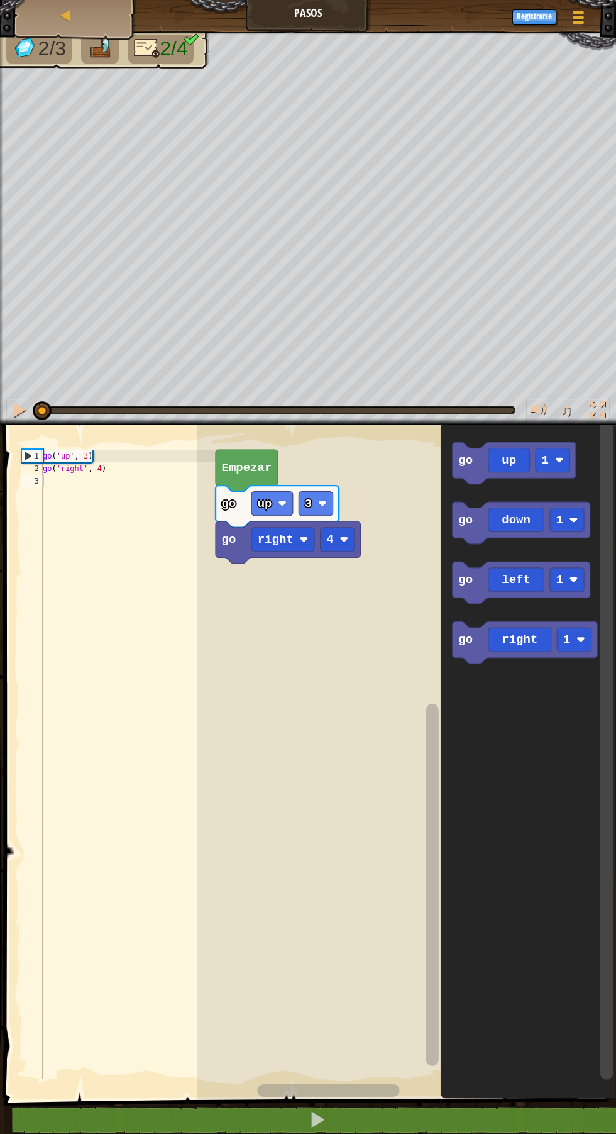
click at [570, 518] on image "Espacio de trabajo de Blockly" at bounding box center [573, 519] width 9 height 9
click at [572, 529] on rect "Espacio de trabajo de Blockly" at bounding box center [567, 520] width 34 height 24
click at [563, 513] on text "1" at bounding box center [559, 520] width 7 height 14
click at [582, 585] on rect "Espacio de trabajo de Blockly" at bounding box center [567, 580] width 34 height 24
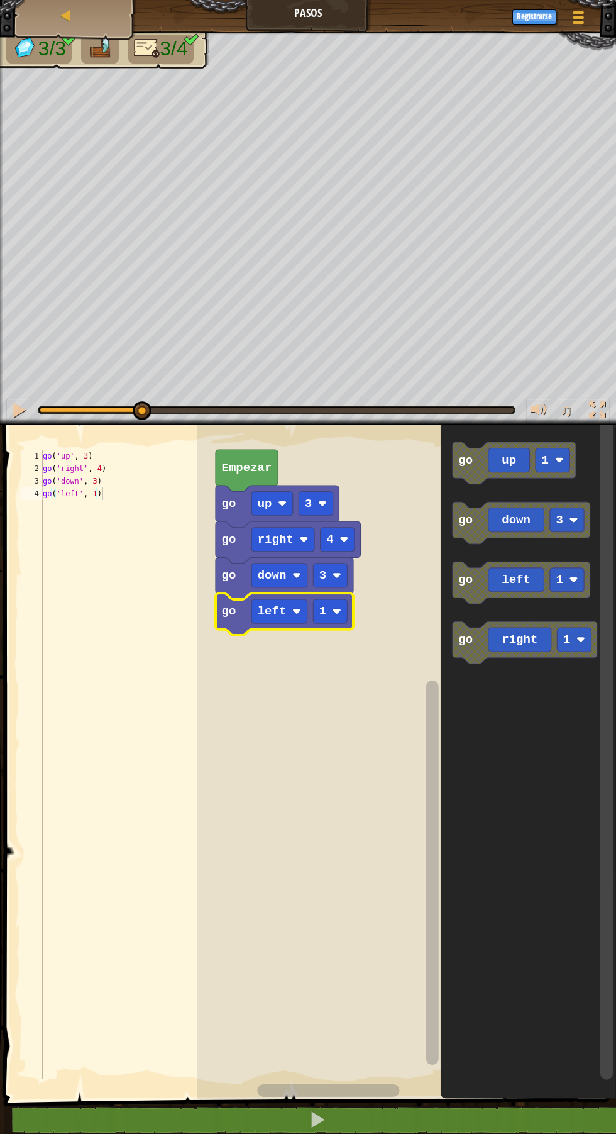
click at [335, 611] on image "Espacio de trabajo de Blockly" at bounding box center [336, 611] width 9 height 9
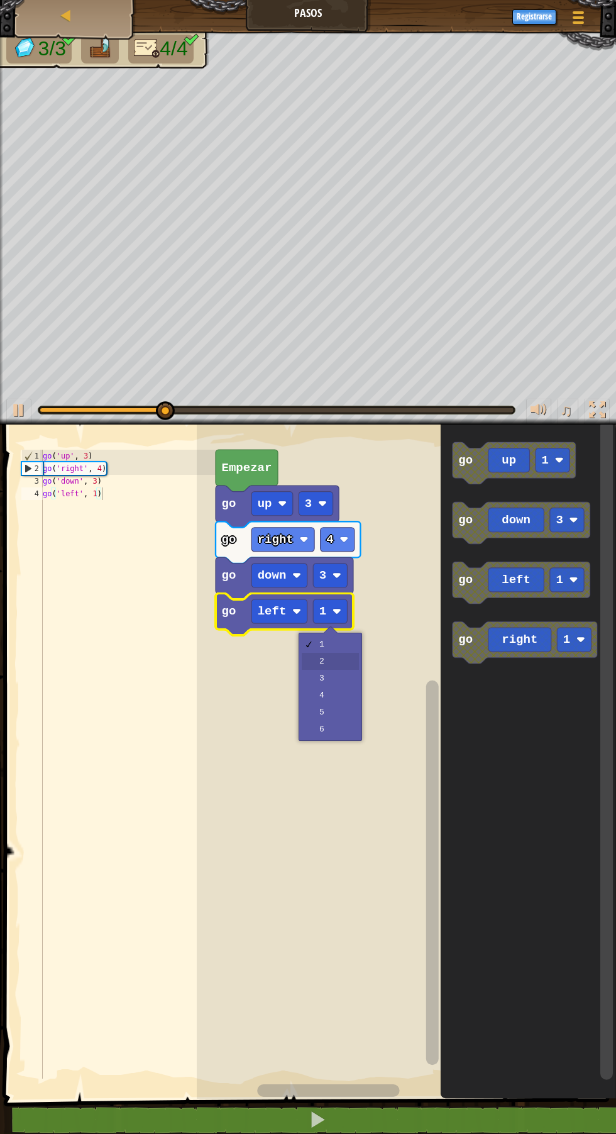
click at [345, 660] on rect "Espacio de trabajo de Blockly" at bounding box center [407, 758] width 420 height 681
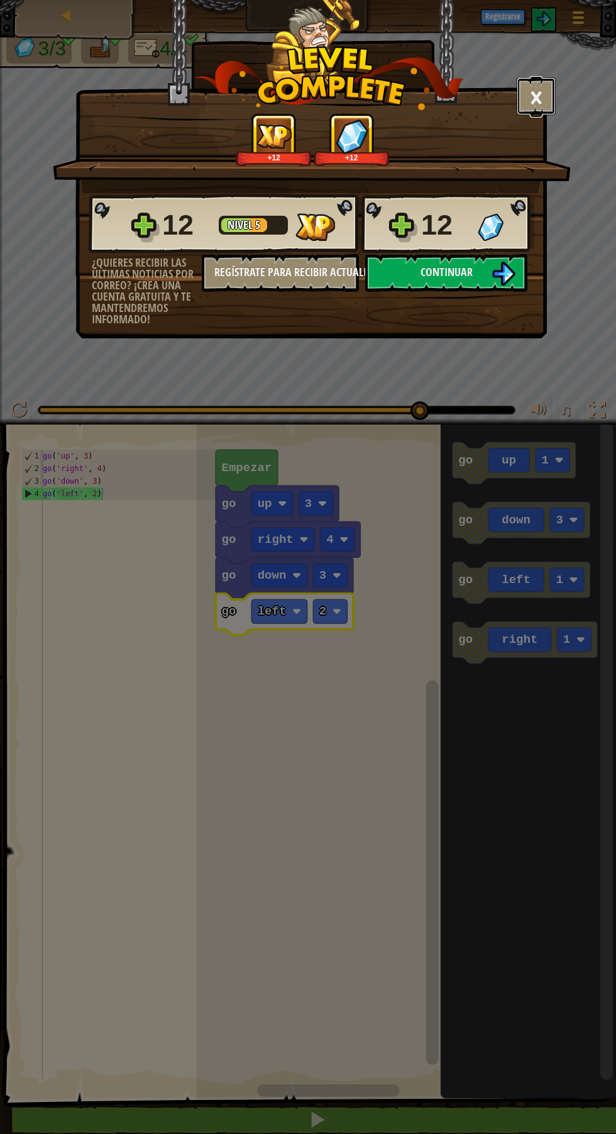
click at [542, 110] on button "×" at bounding box center [536, 96] width 39 height 38
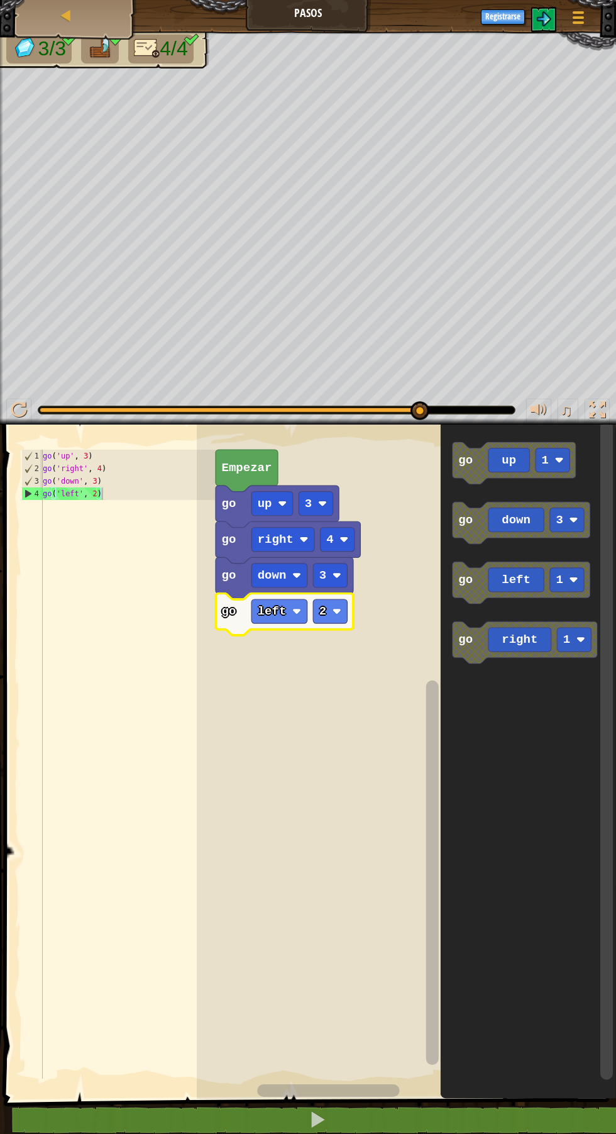
click at [320, 18] on div "Mapa Pasos Menú del Juego Registrarse" at bounding box center [308, 15] width 616 height 31
click at [579, 23] on span at bounding box center [578, 22] width 11 height 3
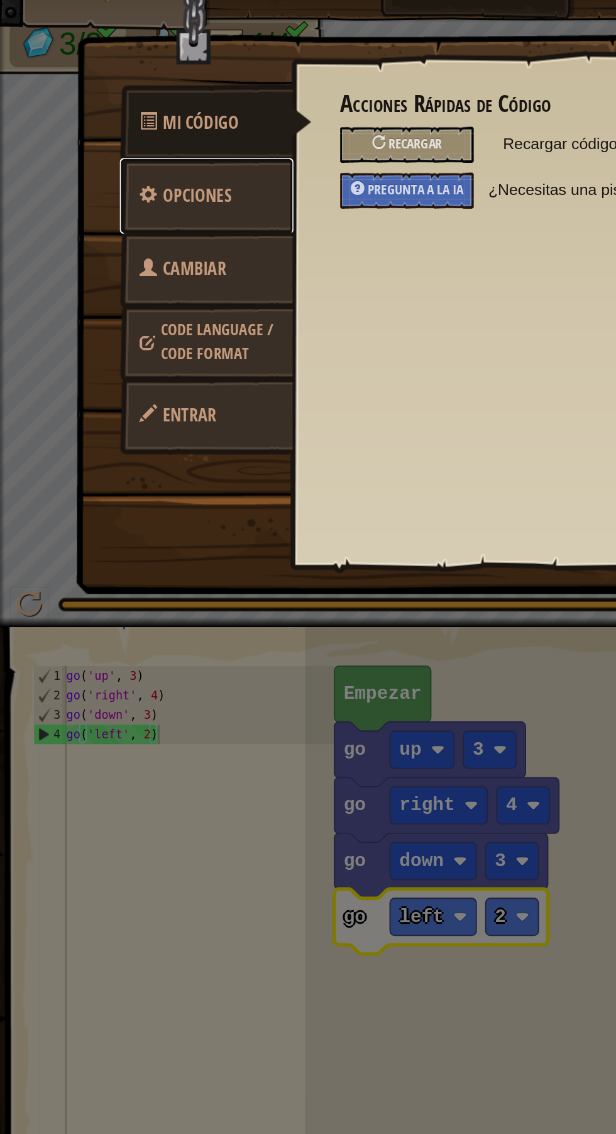
click at [108, 147] on span "Opciones" at bounding box center [127, 146] width 44 height 16
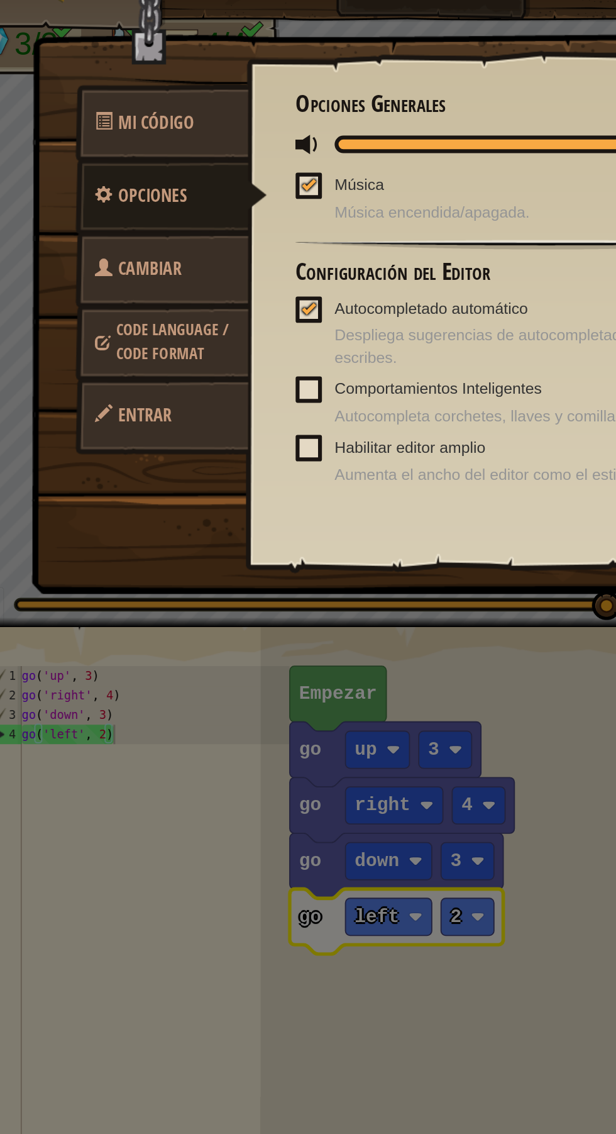
click at [118, 192] on span "Cambiar héroe" at bounding box center [118, 209] width 56 height 47
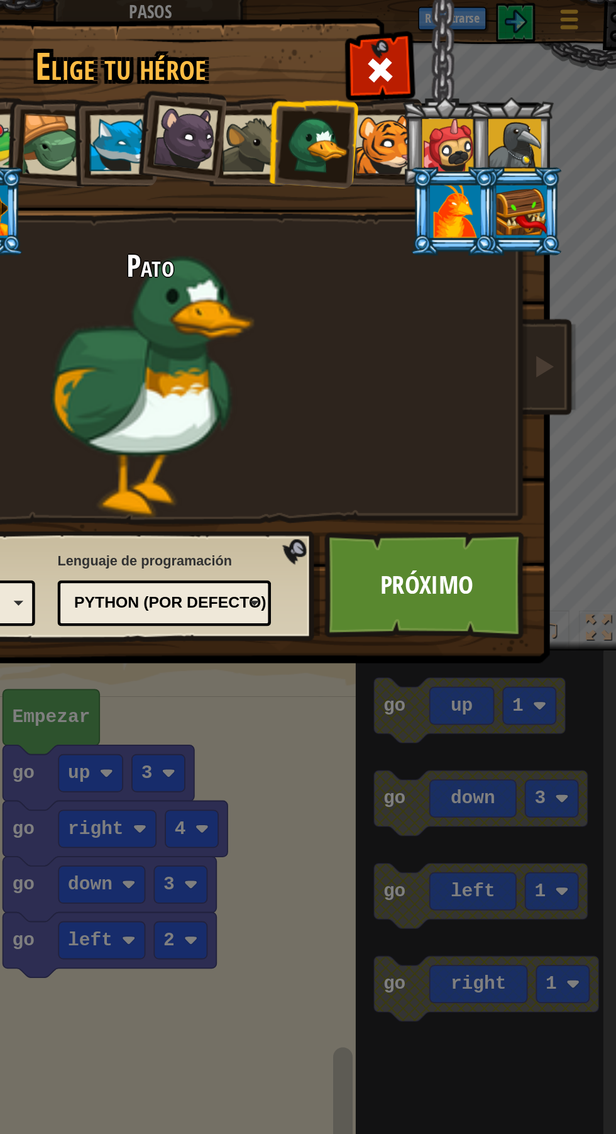
click at [456, 46] on span at bounding box center [457, 50] width 20 height 20
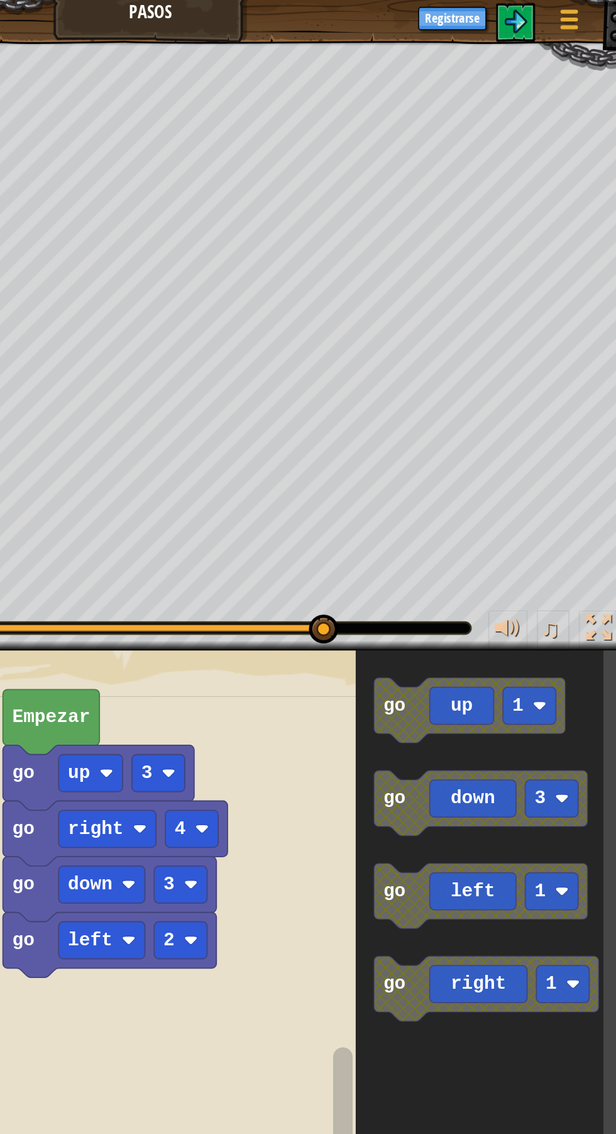
click at [578, 16] on span at bounding box center [578, 17] width 11 height 3
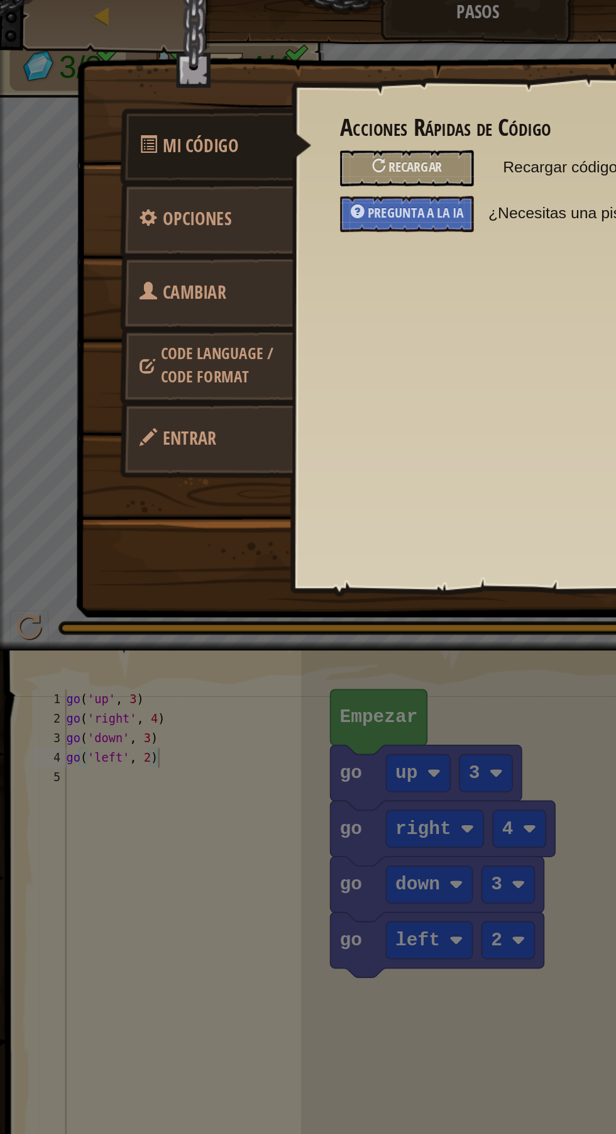
click at [153, 290] on link "Entrar" at bounding box center [133, 288] width 112 height 49
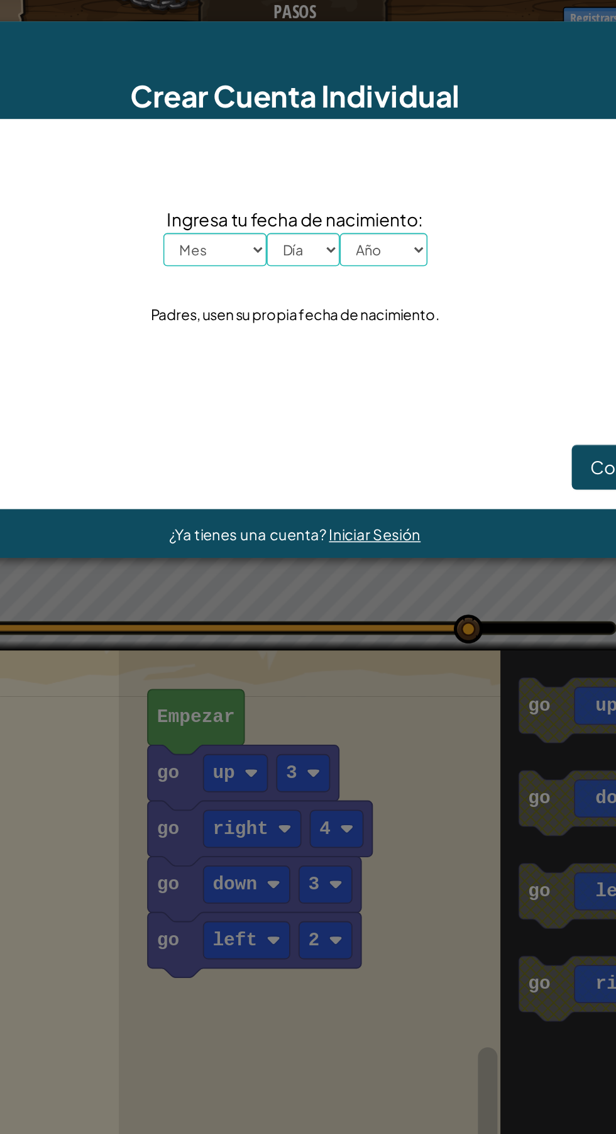
click at [237, 170] on select "Mes Enero Febrero Marzo Abril Mayo Junio Julio Agosto Septiembre Octubre Noviem…" at bounding box center [256, 165] width 67 height 21
select select "5"
click at [326, 167] on select "Día 1 2 3 4 5 6 7 8 9 10 11 12 13 14 15 16 17 18 19 20 21 22 23 24 25 26 27 28 …" at bounding box center [313, 165] width 47 height 21
select select "19"
click at [377, 167] on select "Año 2025 2024 2023 2022 2021 2020 2019 2018 2017 2016 2015 2014 2013 2012 2011 …" at bounding box center [365, 165] width 57 height 21
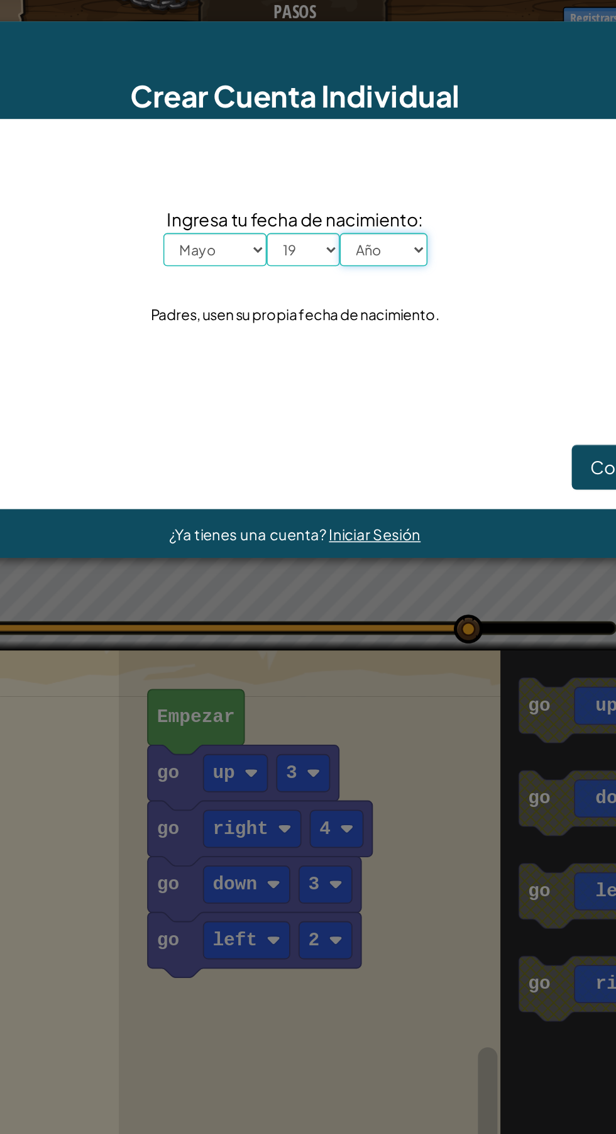
select select "1998"
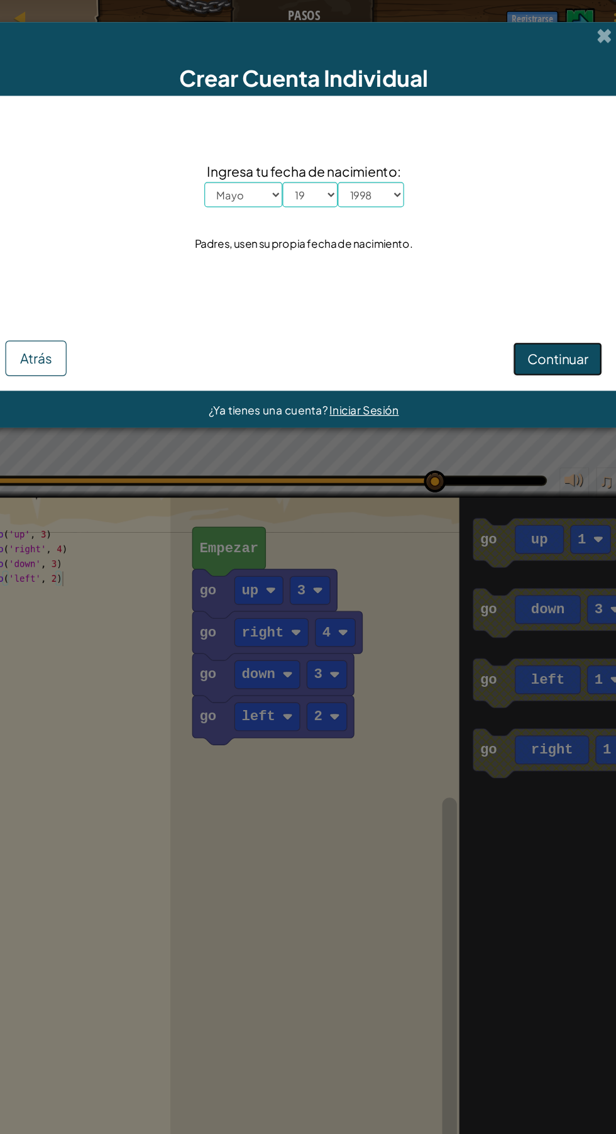
click at [527, 301] on span "Continuar" at bounding box center [525, 306] width 52 height 14
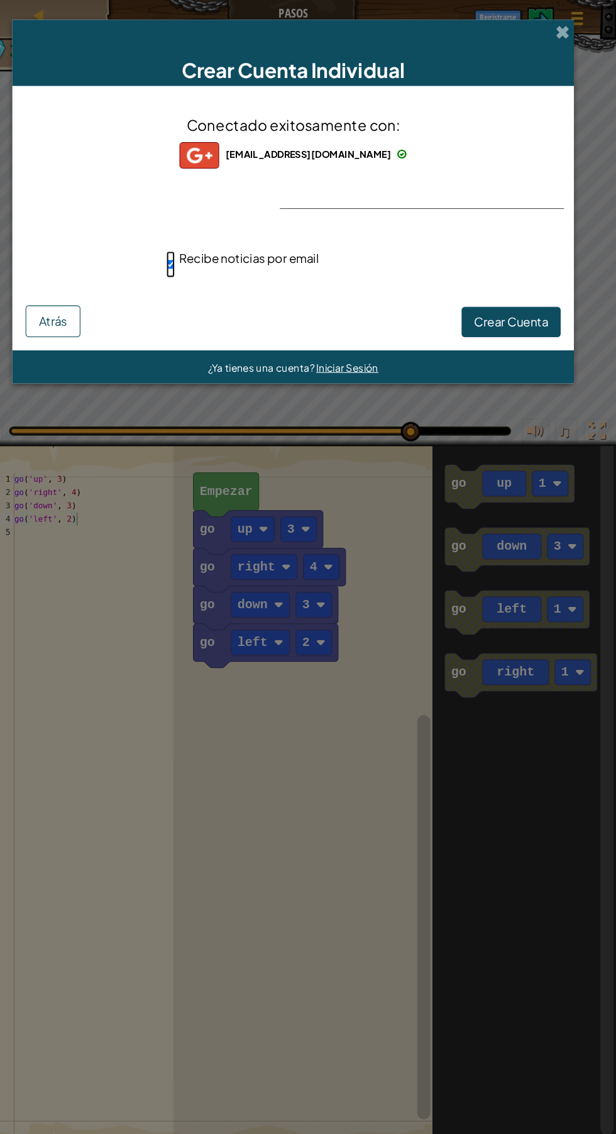
click at [195, 262] on input "Recibe noticias por email" at bounding box center [191, 251] width 8 height 25
checkbox input "false"
click at [545, 305] on span "Crear Cuenta" at bounding box center [516, 306] width 70 height 14
click at [530, 306] on button "Crear Cuenta" at bounding box center [516, 306] width 94 height 29
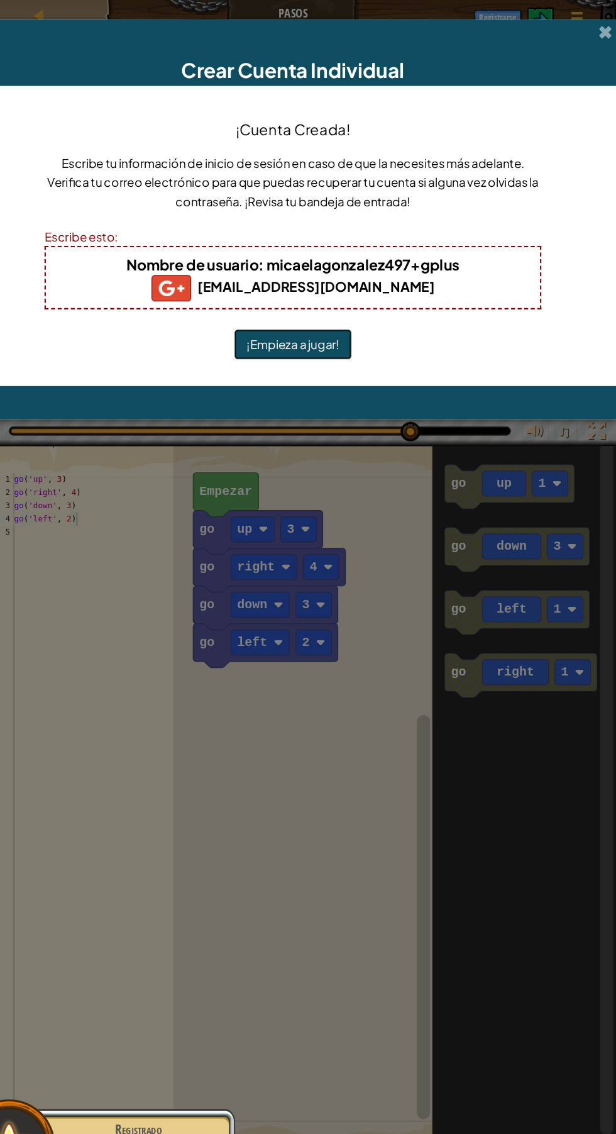
click at [340, 340] on button "¡Empieza a jugar!" at bounding box center [308, 327] width 112 height 29
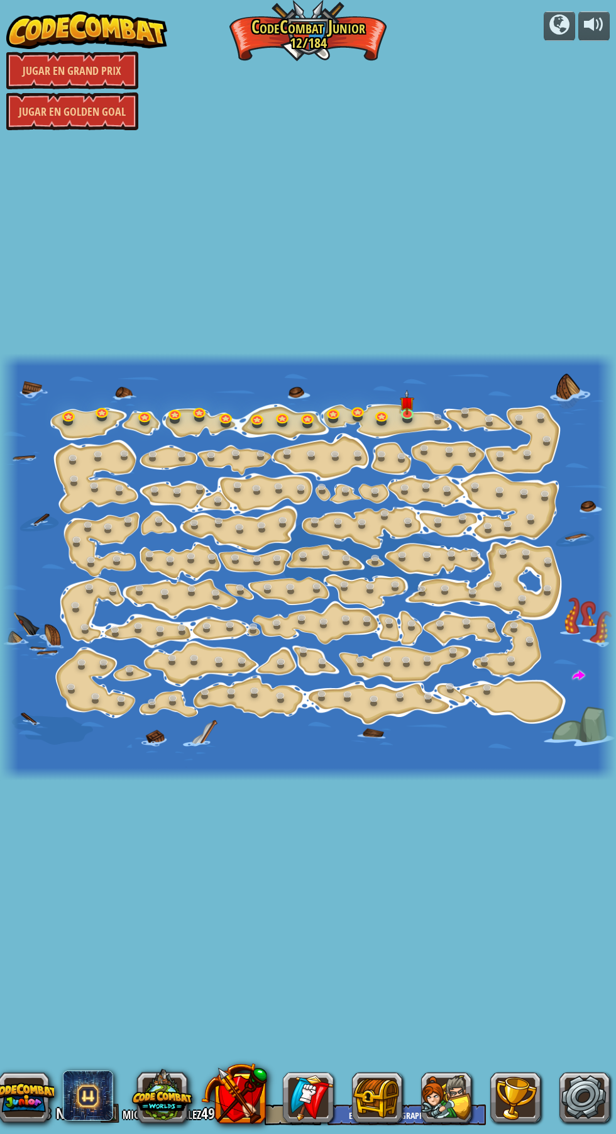
select select "es-419"
